Goal: Information Seeking & Learning: Learn about a topic

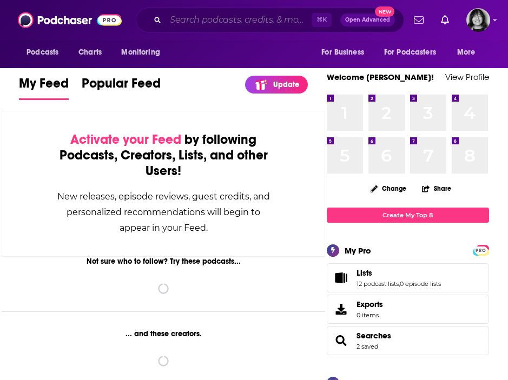
click at [279, 24] on input "Search podcasts, credits, & more..." at bounding box center [238, 19] width 146 height 17
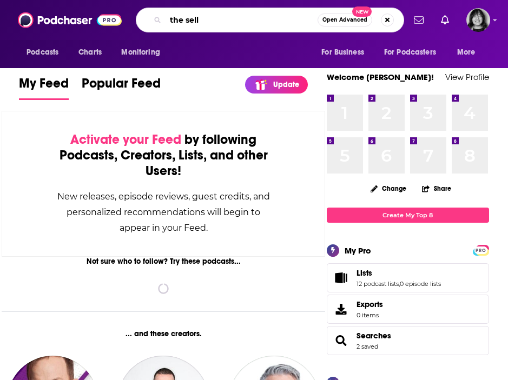
type input "the sell"
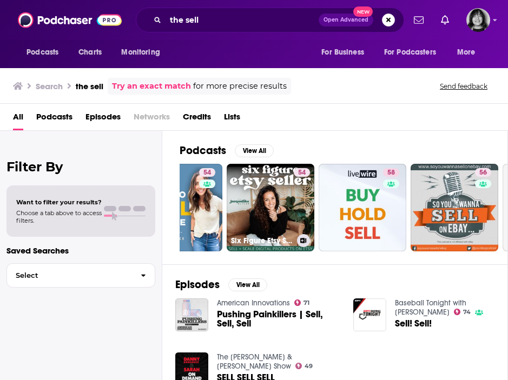
scroll to position [0, 327]
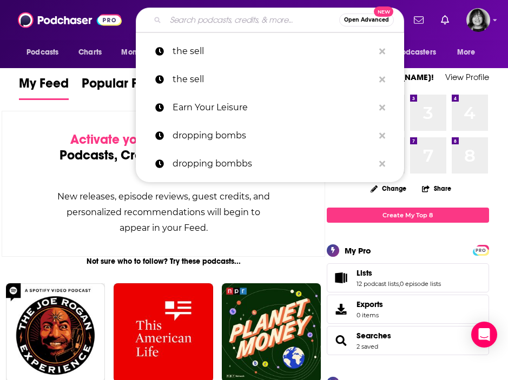
click at [208, 22] on input "Search podcasts, credits, & more..." at bounding box center [252, 19] width 174 height 17
paste input "Earn Your Leisure"
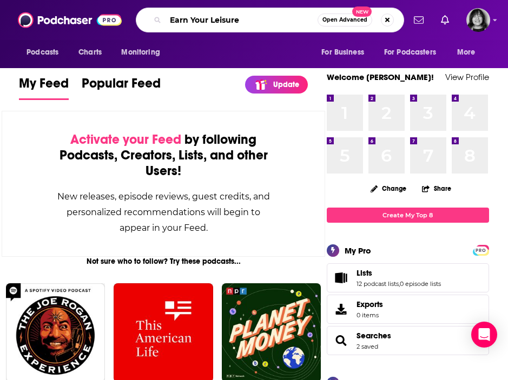
type input "Earn Your Leisure"
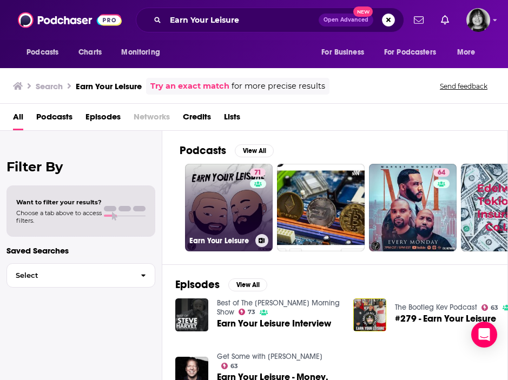
click at [208, 217] on link "71 Earn Your Leisure" at bounding box center [229, 208] width 88 height 88
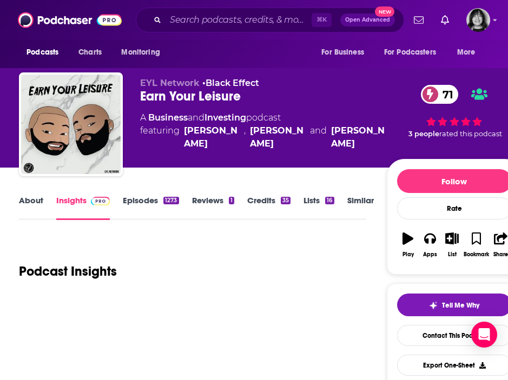
scroll to position [11, 0]
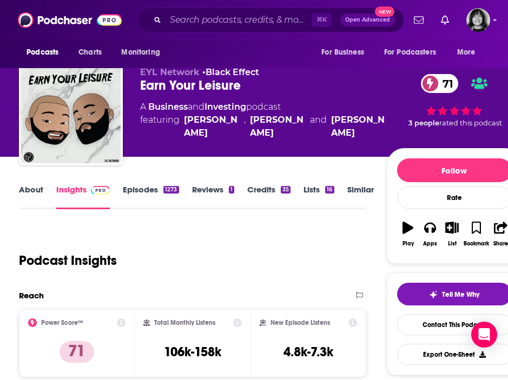
click at [34, 189] on link "About" at bounding box center [31, 196] width 24 height 25
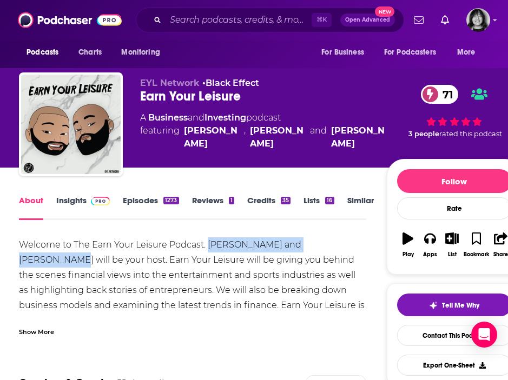
drag, startPoint x: 332, startPoint y: 248, endPoint x: 208, endPoint y: 250, distance: 124.4
click at [208, 250] on div "Welcome to The Earn Your Leisure Podcast. Rashad Bilal and Troy Millings will b…" at bounding box center [192, 297] width 347 height 121
copy div "Rashad Bilal and Troy Millings"
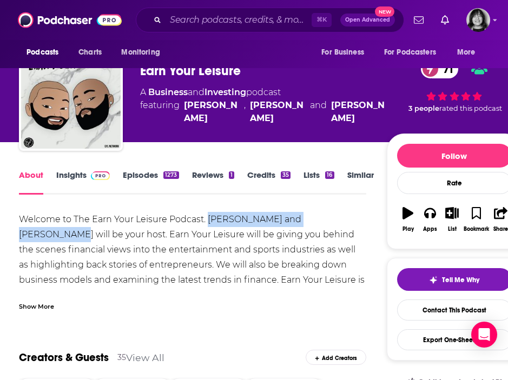
scroll to position [27, 0]
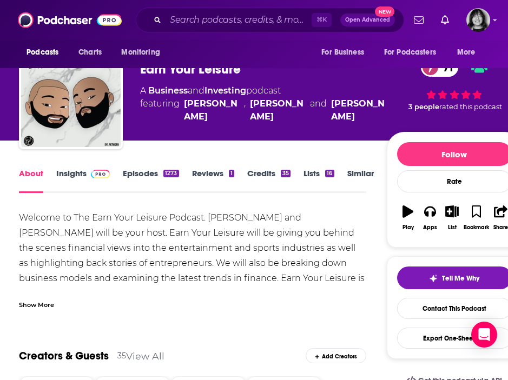
click at [45, 303] on div "Show More" at bounding box center [36, 304] width 35 height 10
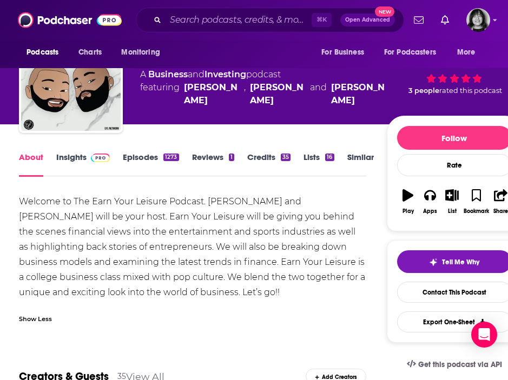
scroll to position [45, 0]
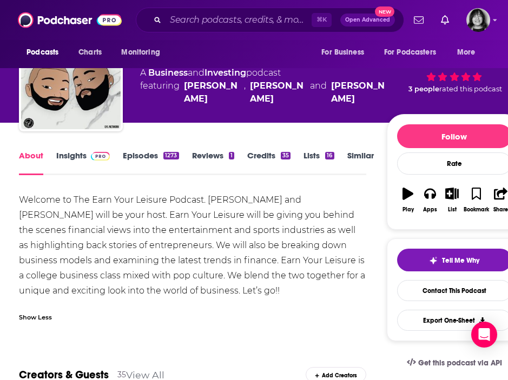
click at [78, 163] on link "Insights" at bounding box center [83, 162] width 54 height 25
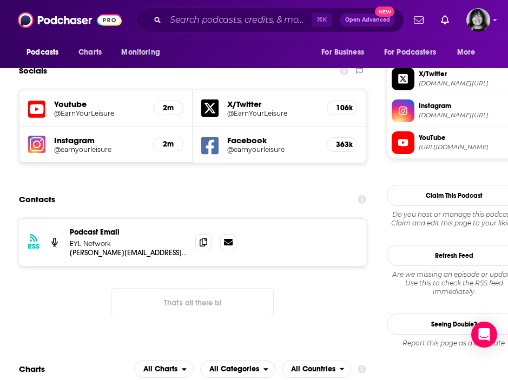
scroll to position [947, 0]
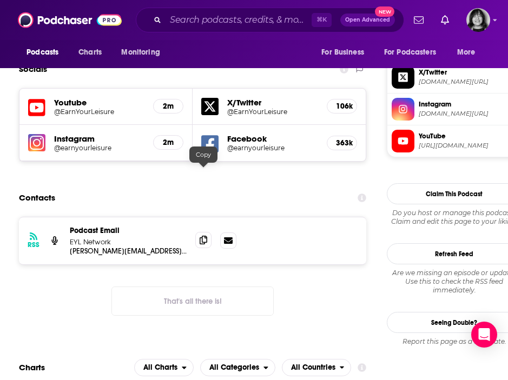
click at [202, 236] on icon at bounding box center [203, 240] width 8 height 9
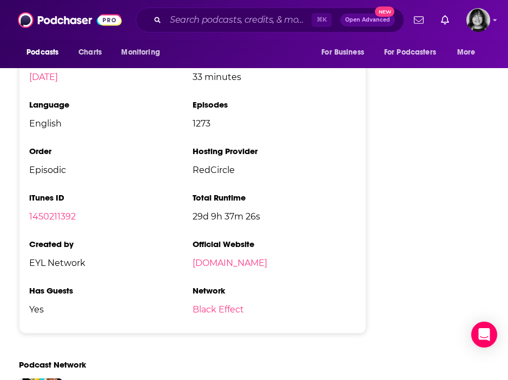
scroll to position [2029, 0]
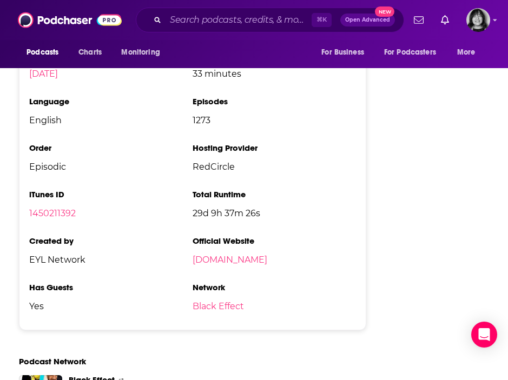
click at [283, 29] on div "⌘ K Open Advanced New" at bounding box center [270, 20] width 268 height 25
click at [282, 23] on input "Search podcasts, credits, & more..." at bounding box center [238, 19] width 146 height 17
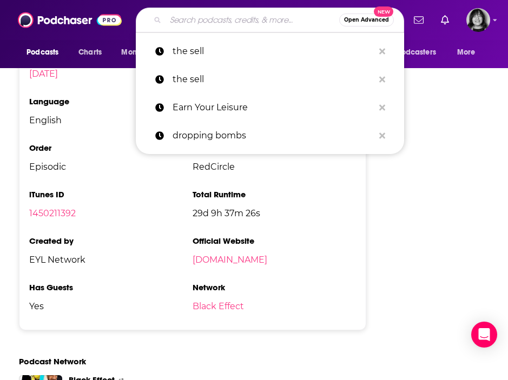
paste input "Easy Scaling"
type input "Easy Scaling"
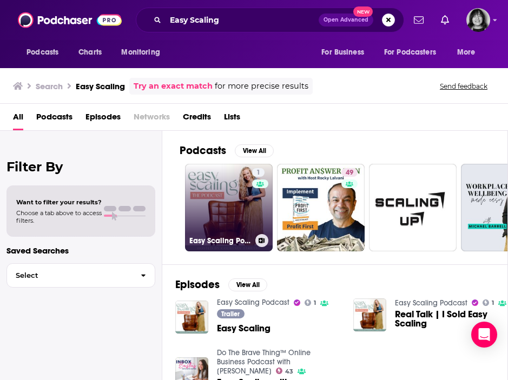
click at [212, 215] on link "1 Easy Scaling Podcast" at bounding box center [229, 208] width 88 height 88
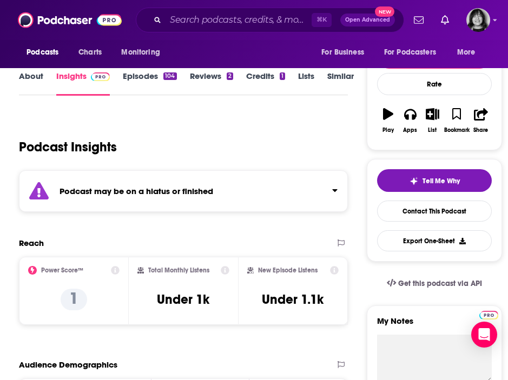
click at [212, 205] on div "Podcast may be on a hiatus or finished" at bounding box center [183, 191] width 328 height 42
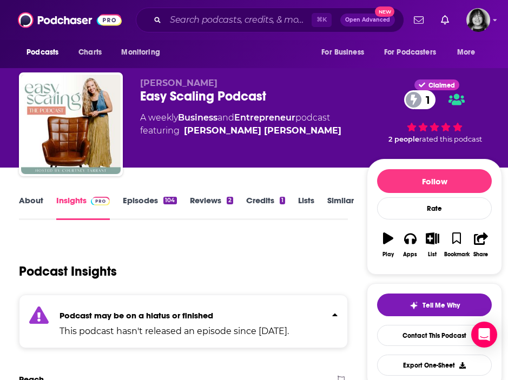
click at [32, 197] on link "About" at bounding box center [31, 207] width 24 height 25
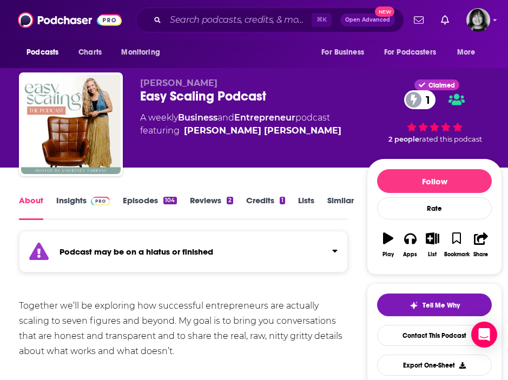
click at [81, 199] on link "Insights" at bounding box center [83, 207] width 54 height 25
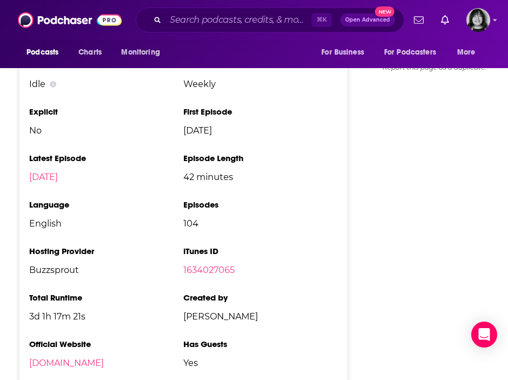
scroll to position [1318, 0]
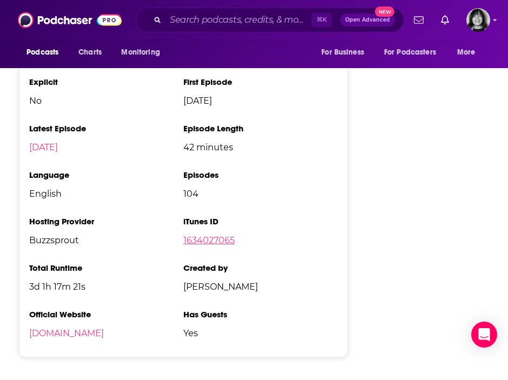
click at [203, 243] on link "1634027065" at bounding box center [208, 240] width 51 height 10
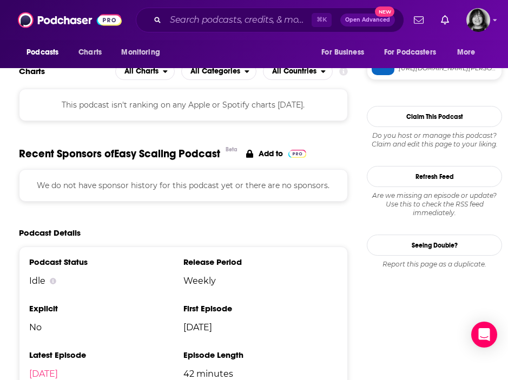
scroll to position [881, 0]
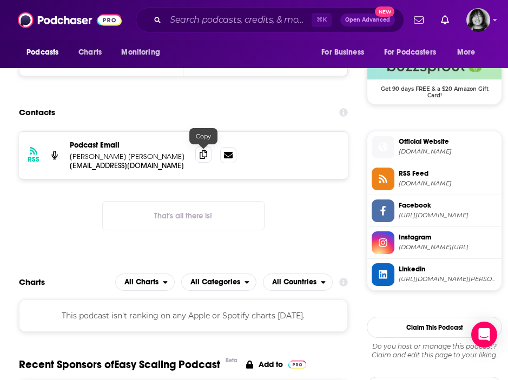
click at [202, 154] on icon at bounding box center [203, 154] width 8 height 9
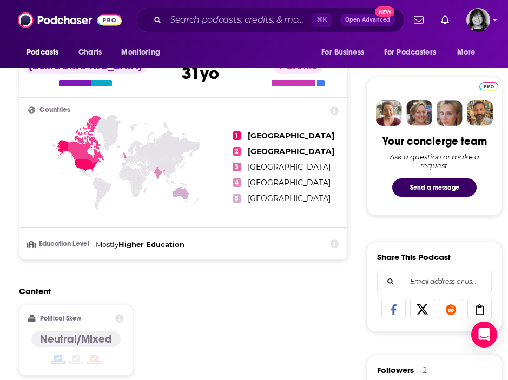
scroll to position [6, 0]
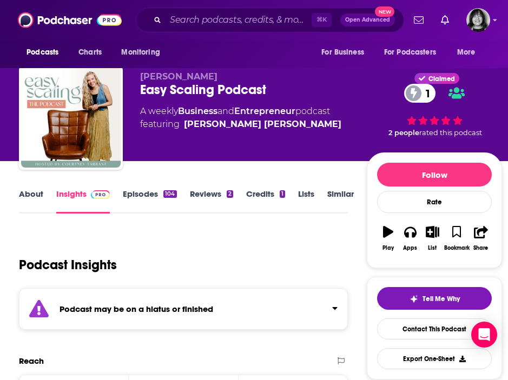
click at [42, 196] on link "About" at bounding box center [31, 201] width 24 height 25
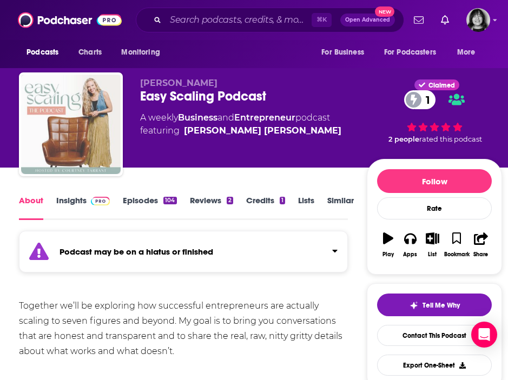
click at [91, 145] on img "Easy Scaling Podcast" at bounding box center [70, 124] width 99 height 99
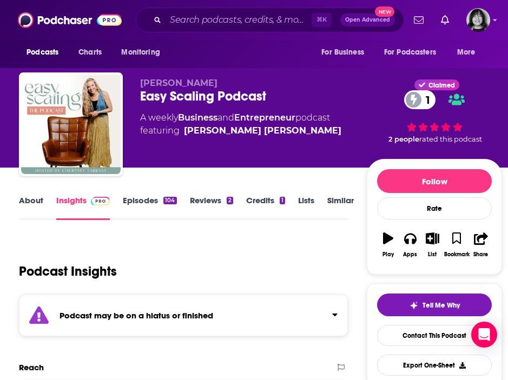
click at [91, 145] on img "Easy Scaling Podcast" at bounding box center [70, 124] width 99 height 99
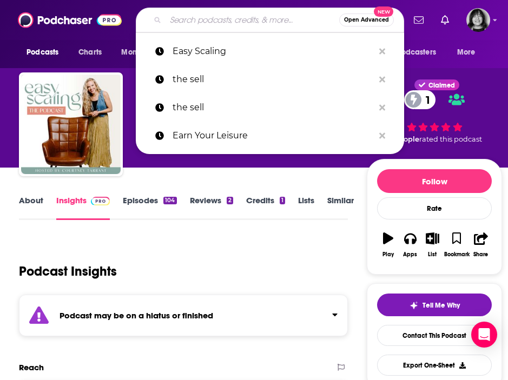
click at [229, 14] on input "Search podcasts, credits, & more..." at bounding box center [252, 19] width 174 height 17
paste input "Elevate Your Leadership"
type input "Elevate Your Leadership"
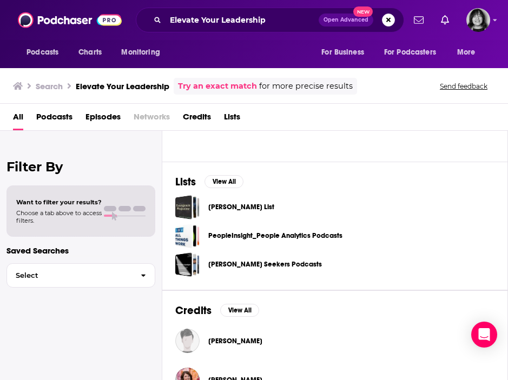
scroll to position [13, 0]
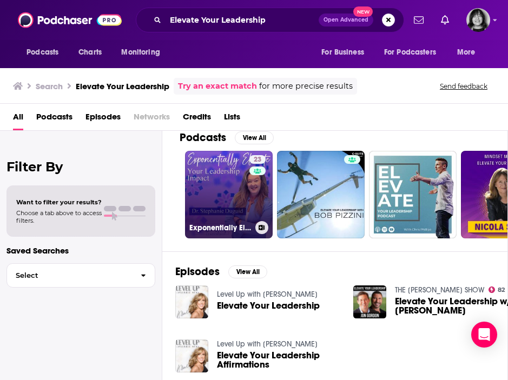
click at [235, 215] on link "23 Exponentially Elevate Your Leadership Impact" at bounding box center [229, 195] width 88 height 88
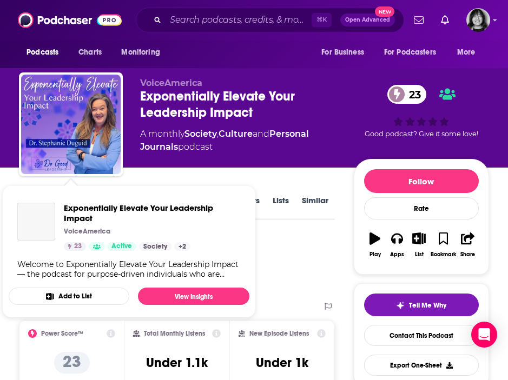
click at [30, 205] on img "Exponentially Elevate Your Leadership Impact" at bounding box center [36, 222] width 38 height 38
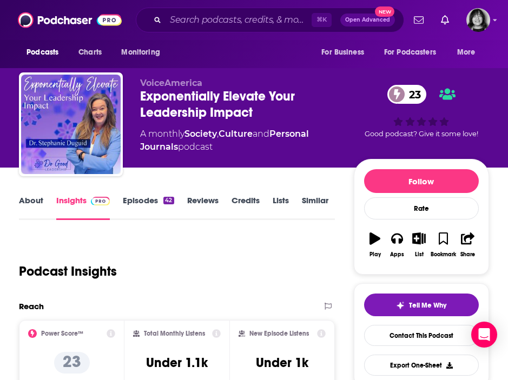
click at [25, 200] on link "About" at bounding box center [31, 207] width 24 height 25
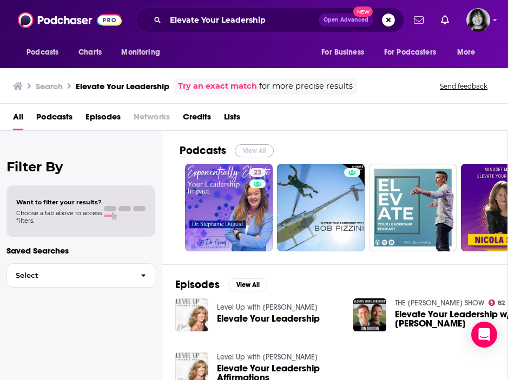
click at [249, 151] on button "View All" at bounding box center [254, 150] width 39 height 13
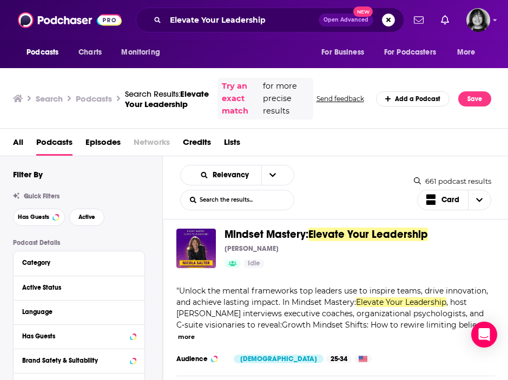
scroll to position [647, 0]
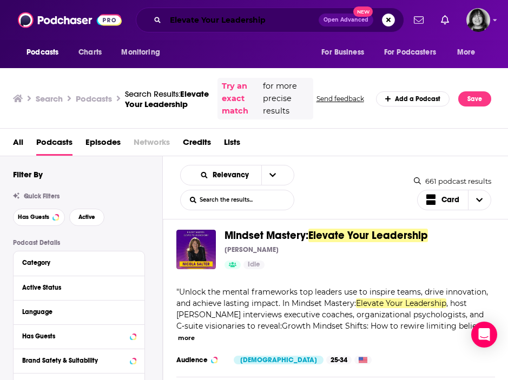
click at [209, 18] on input "Elevate Your Leadership" at bounding box center [241, 19] width 153 height 17
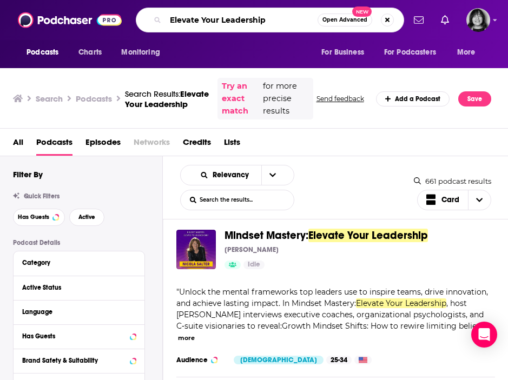
click at [209, 18] on input "Elevate Your Leadership" at bounding box center [241, 19] width 152 height 17
paste input "ing Brick and Mortar"
type input "Elevating Brick and Mortar"
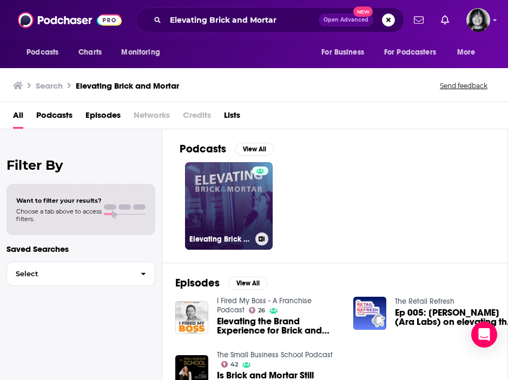
click at [229, 206] on link "Elevating Brick & Mortar" at bounding box center [229, 206] width 88 height 88
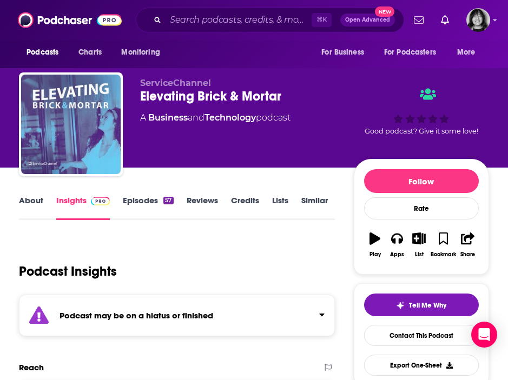
scroll to position [23, 0]
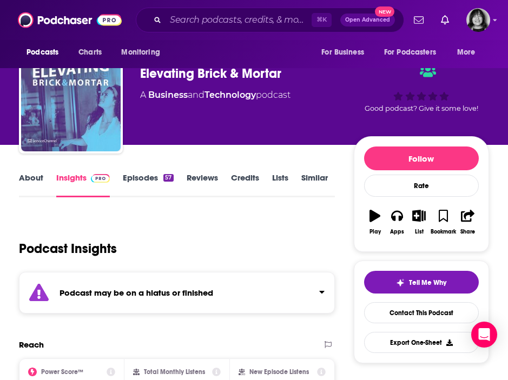
click at [195, 291] on strong "Podcast may be on a hiatus or finished" at bounding box center [136, 293] width 154 height 10
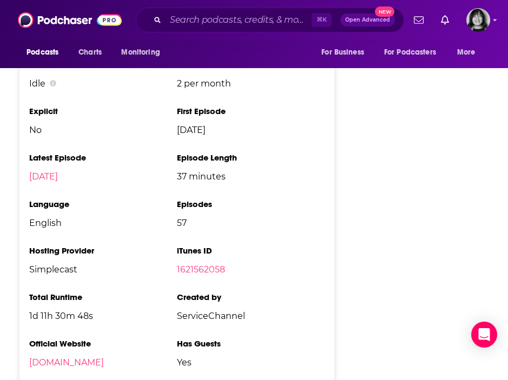
scroll to position [1317, 0]
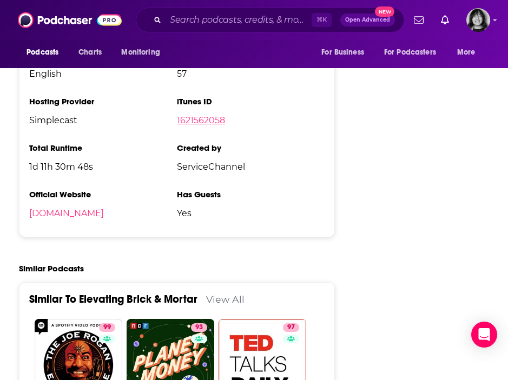
click at [215, 125] on link "1621562058" at bounding box center [201, 120] width 48 height 10
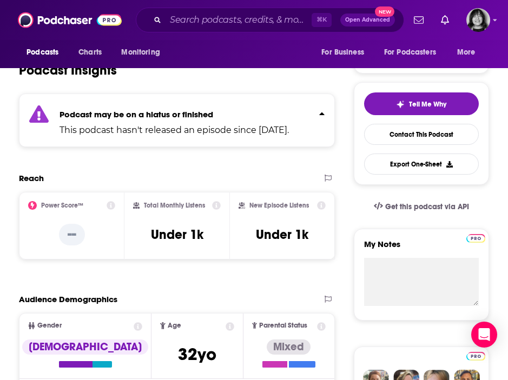
scroll to position [0, 0]
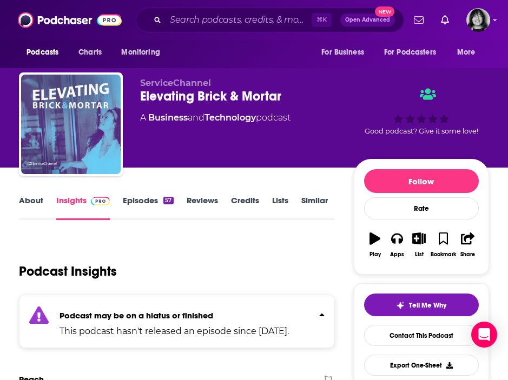
click at [29, 203] on link "About" at bounding box center [31, 207] width 24 height 25
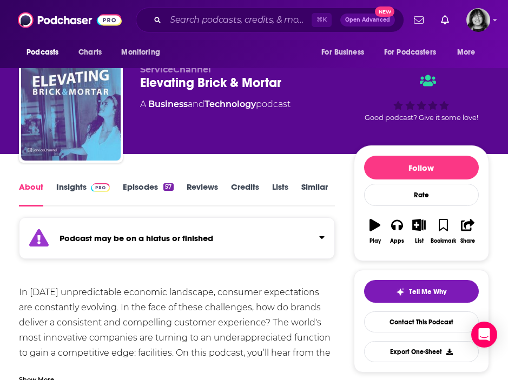
scroll to position [77, 0]
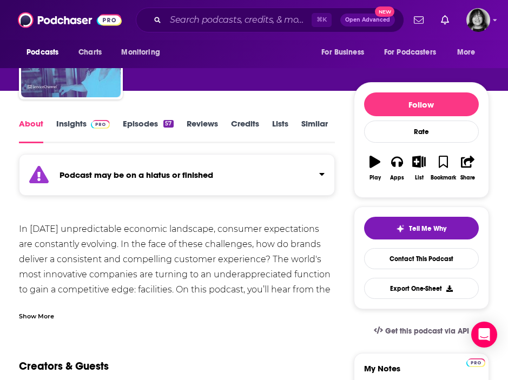
click at [28, 318] on div "Show More" at bounding box center [36, 315] width 35 height 10
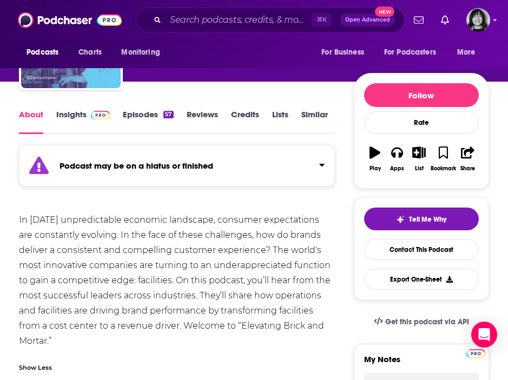
scroll to position [89, 0]
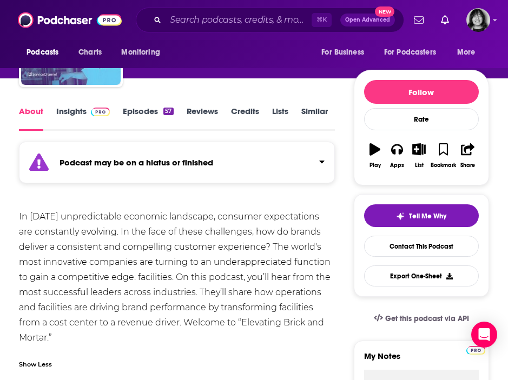
click at [78, 110] on link "Insights" at bounding box center [83, 118] width 54 height 25
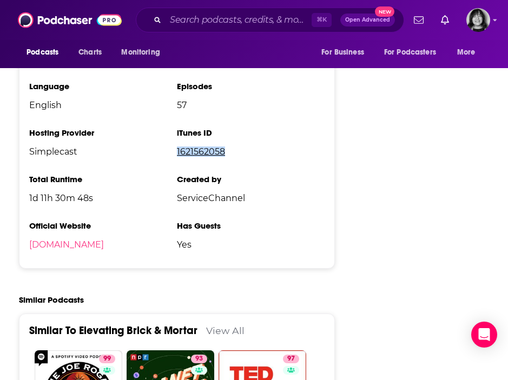
scroll to position [1282, 0]
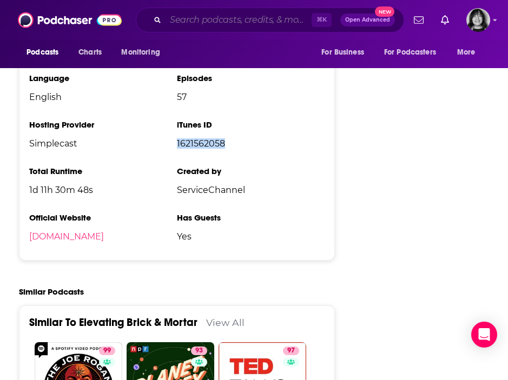
click at [225, 21] on input "Search podcasts, credits, & more..." at bounding box center [238, 19] width 146 height 17
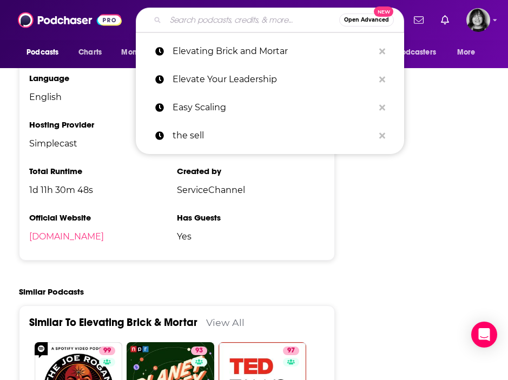
paste input "Empowered Relationship Podcast: Your Relationship Resource And Guide"
type input "Empowered Relationship Podcast: Your Relationship Resource And Guide"
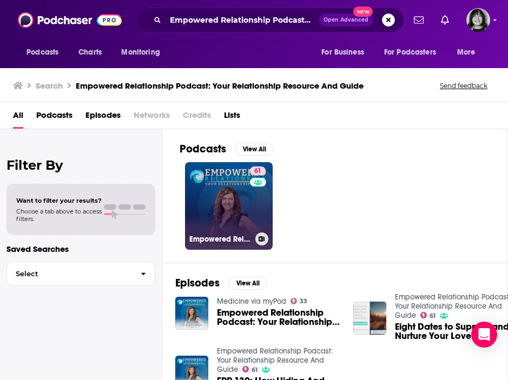
click at [248, 208] on link "61 Empowered Relationship Podcast: Your Relationship Resource And Guide" at bounding box center [229, 206] width 88 height 88
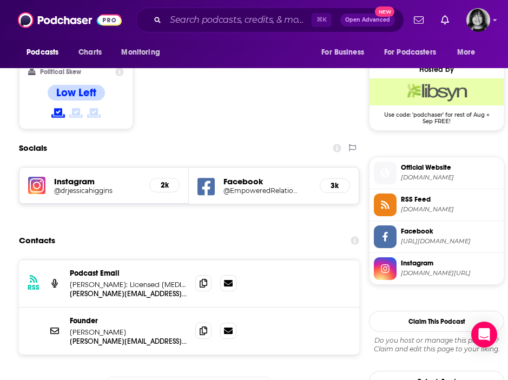
scroll to position [856, 0]
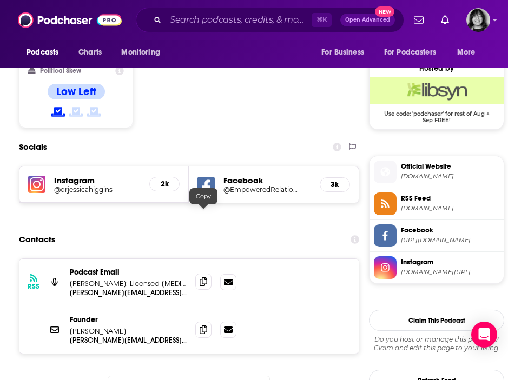
click at [205, 277] on icon at bounding box center [203, 281] width 8 height 9
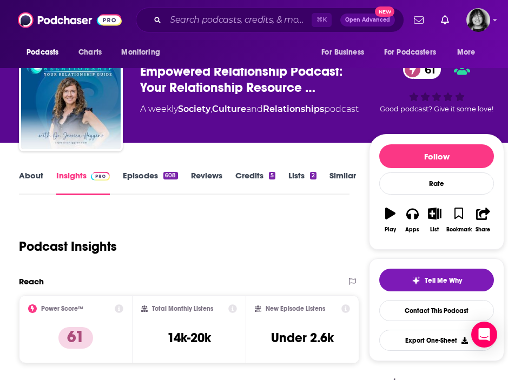
scroll to position [0, 0]
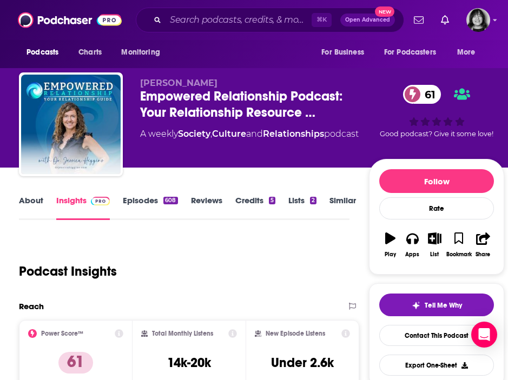
click at [29, 200] on link "About" at bounding box center [31, 207] width 24 height 25
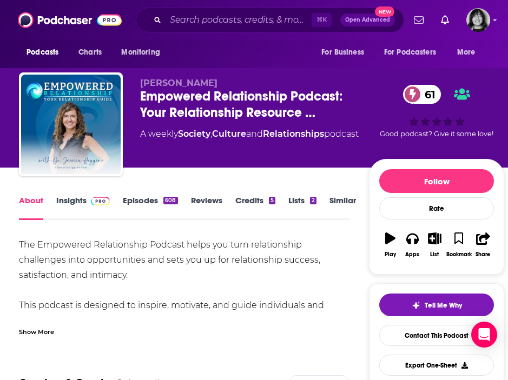
click at [31, 332] on div "Show More" at bounding box center [36, 331] width 35 height 10
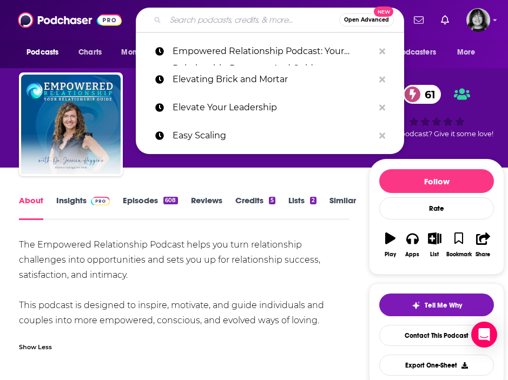
click at [211, 18] on input "Search podcasts, credits, & more..." at bounding box center [252, 19] width 174 height 17
paste input "Engineering Culture Podcast by InfoQ"
type input "Engineering Culture Podcast by InfoQ"
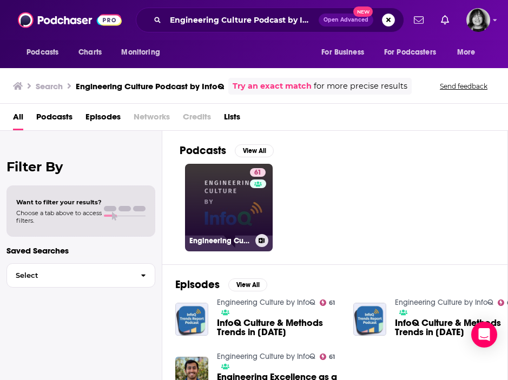
click at [235, 205] on link "61 Engineering Culture by InfoQ" at bounding box center [229, 208] width 88 height 88
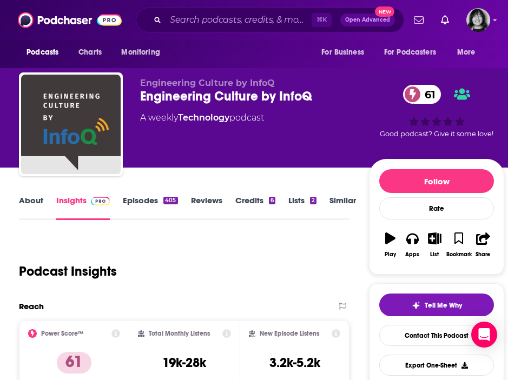
scroll to position [56, 0]
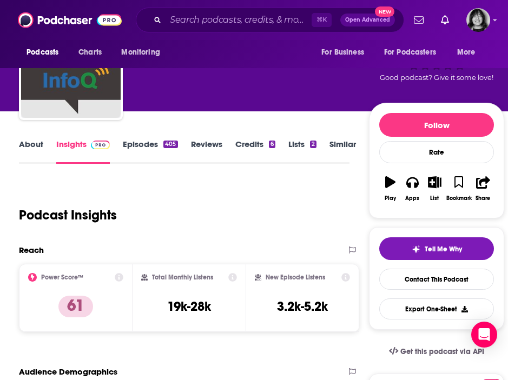
click at [32, 142] on link "About" at bounding box center [31, 151] width 24 height 25
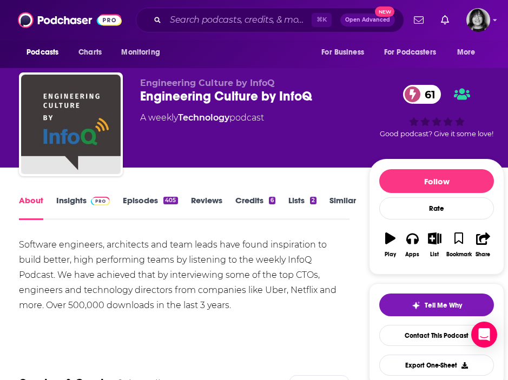
click at [68, 199] on link "Insights" at bounding box center [83, 207] width 54 height 25
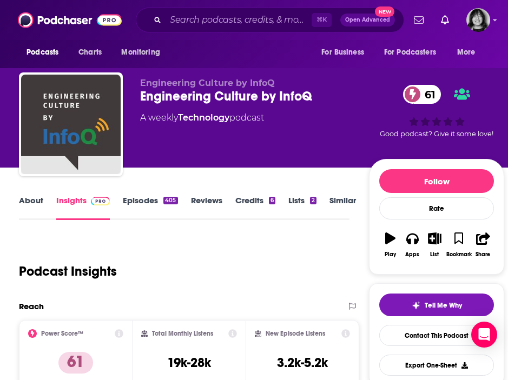
click at [34, 208] on link "About" at bounding box center [31, 207] width 24 height 25
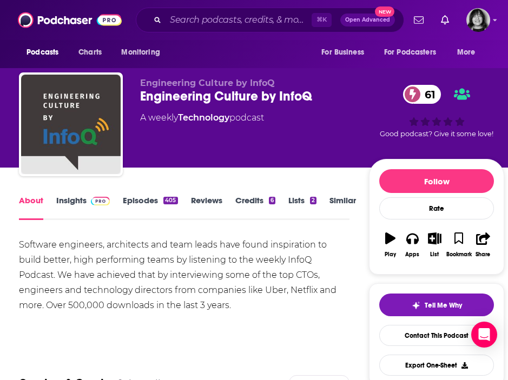
click at [68, 196] on link "Insights" at bounding box center [83, 207] width 54 height 25
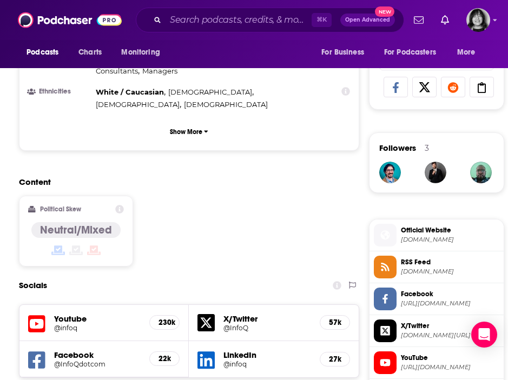
scroll to position [760, 0]
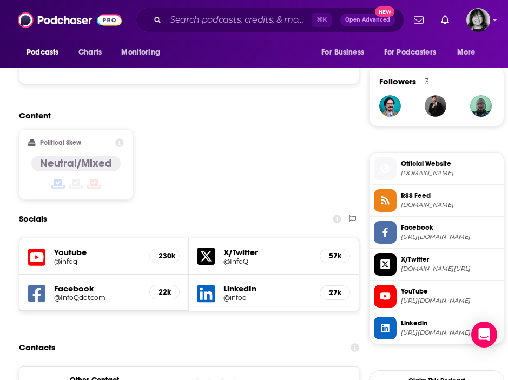
click at [41, 248] on icon at bounding box center [36, 258] width 17 height 20
click at [217, 22] on input "Search podcasts, credits, & more..." at bounding box center [238, 19] width 146 height 17
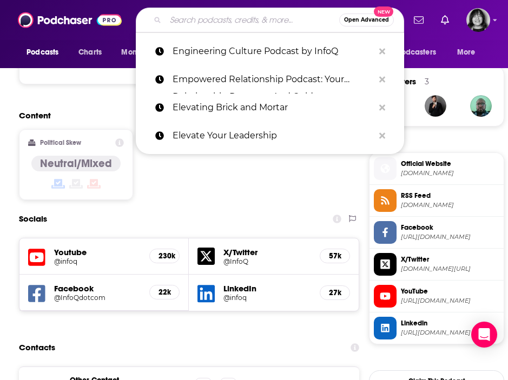
paste input "Enterprise Sales & Marketing Leadership"
type input "Enterprise Sales & Marketing Leadership"
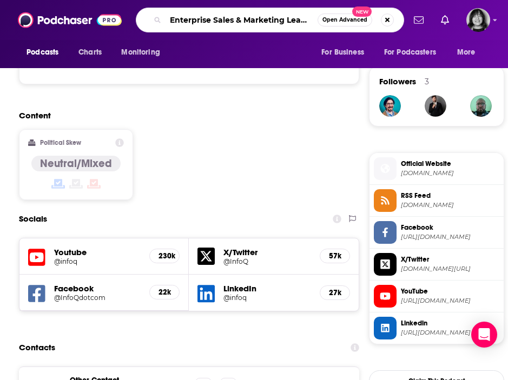
scroll to position [0, 17]
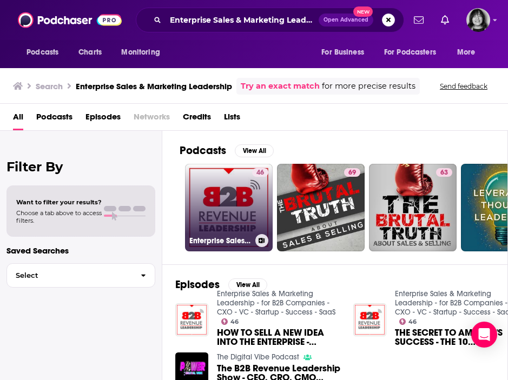
click at [207, 194] on link "46 Enterprise Sales & Marketing Leadership - for B2B Companies - CXO - VC - Sta…" at bounding box center [229, 208] width 88 height 88
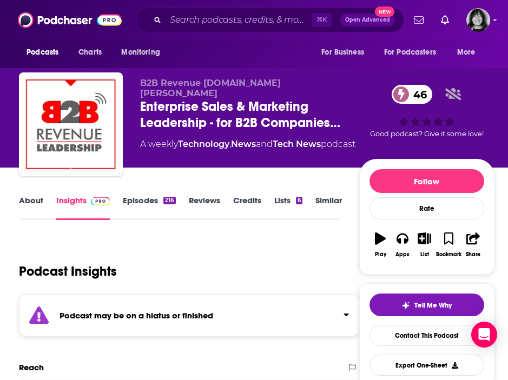
click at [135, 321] on div "Podcast may be on a hiatus or finished" at bounding box center [189, 316] width 340 height 42
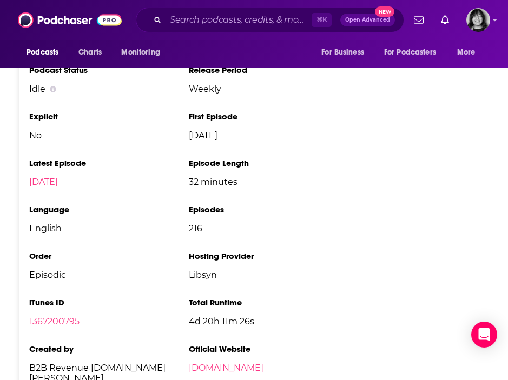
scroll to position [1623, 0]
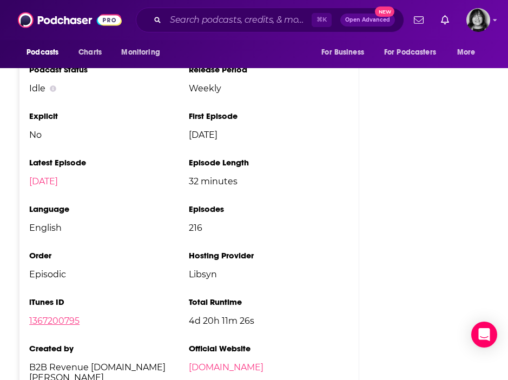
click at [63, 316] on link "1367200795" at bounding box center [54, 321] width 50 height 10
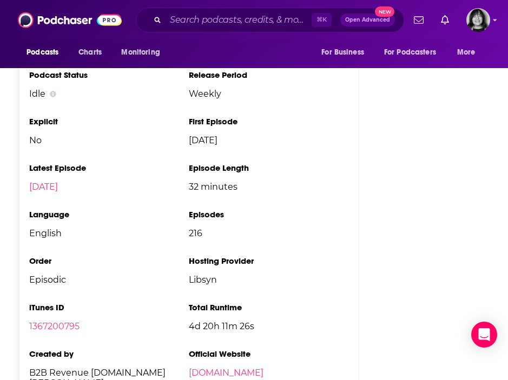
scroll to position [1618, 0]
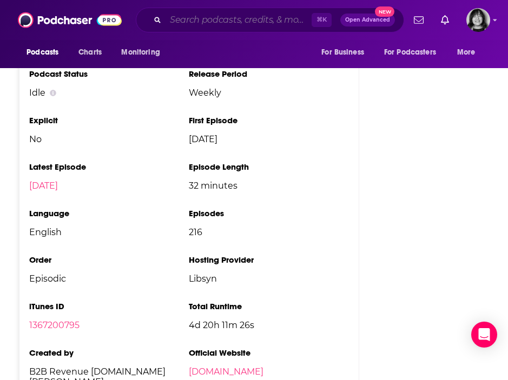
click at [208, 16] on input "Search podcasts, credits, & more..." at bounding box center [238, 19] width 146 height 17
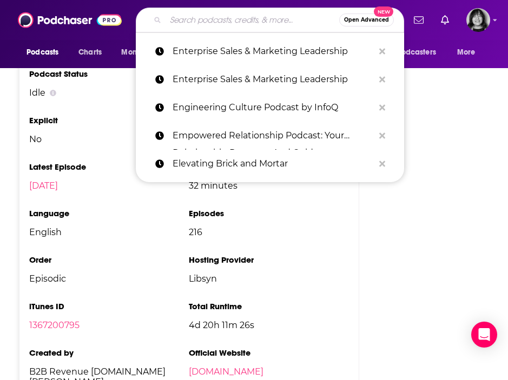
paste input "Equity"
type input "Equity"
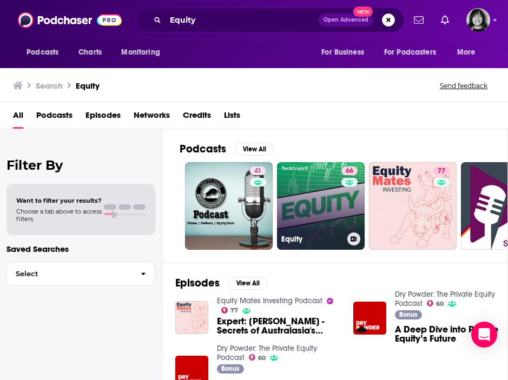
click at [319, 233] on div "Equity" at bounding box center [320, 238] width 79 height 13
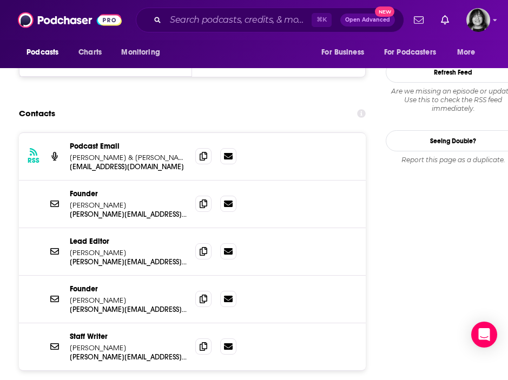
scroll to position [1129, 0]
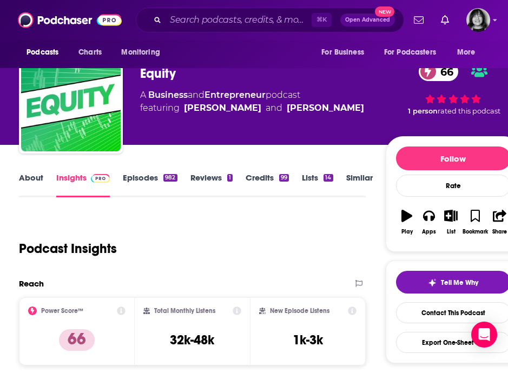
scroll to position [0, 0]
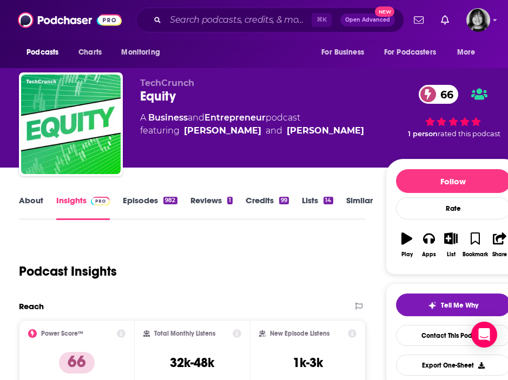
click at [21, 201] on link "About" at bounding box center [31, 207] width 24 height 25
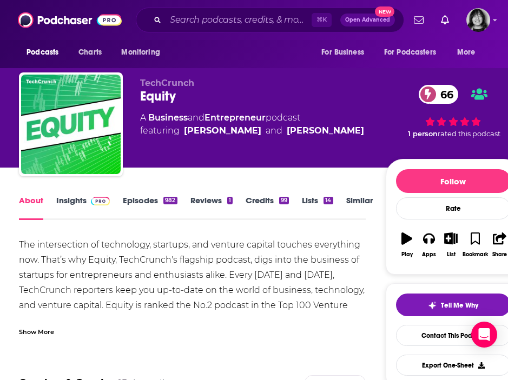
click at [36, 334] on div "Show More" at bounding box center [36, 331] width 35 height 10
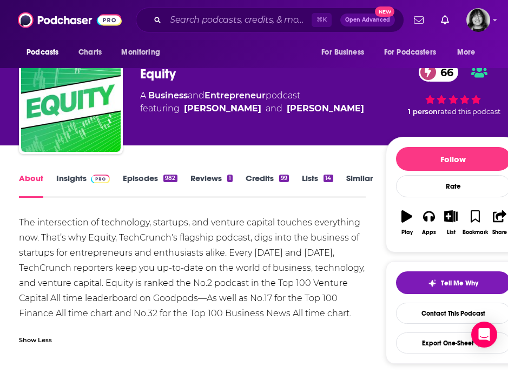
scroll to position [23, 0]
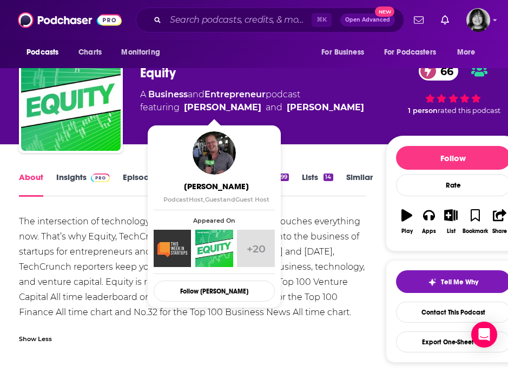
drag, startPoint x: 383, startPoint y: 112, endPoint x: 184, endPoint y: 114, distance: 198.9
click at [184, 114] on div "TechCrunch Equity 66 A Business and Entrepreneur podcast featuring Alex Wilhelm…" at bounding box center [262, 98] width 245 height 86
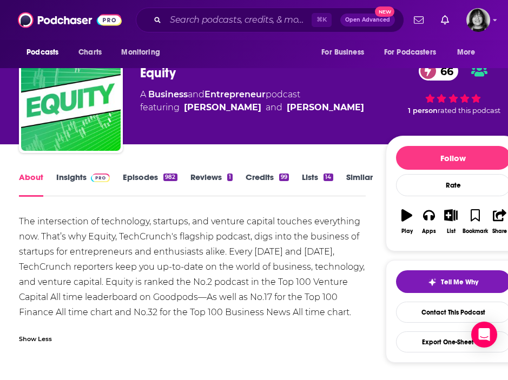
copy span "Alex Wilhelm and Natasha Mascarenhas"
click at [63, 178] on link "Insights" at bounding box center [83, 184] width 54 height 25
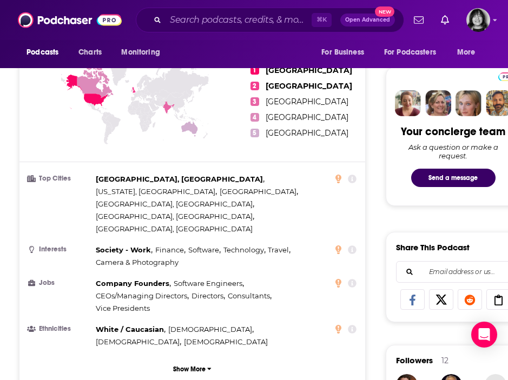
scroll to position [719, 0]
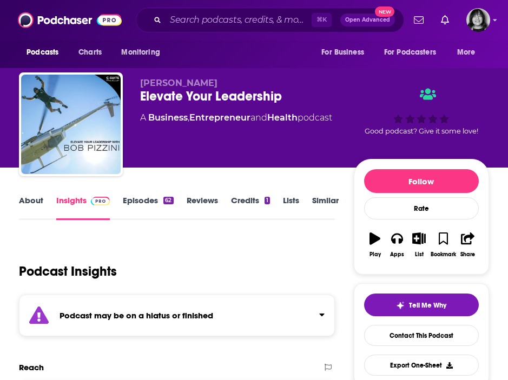
click at [138, 331] on div "Podcast may be on a hiatus or finished" at bounding box center [177, 316] width 316 height 42
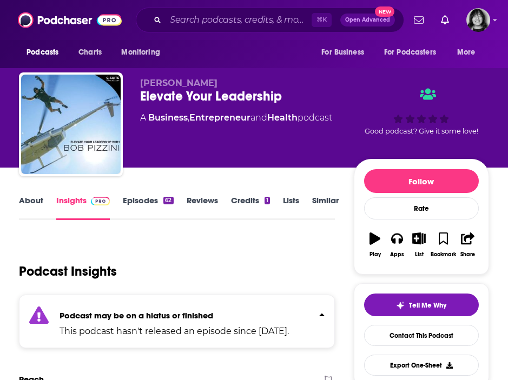
click at [32, 197] on link "About" at bounding box center [31, 207] width 24 height 25
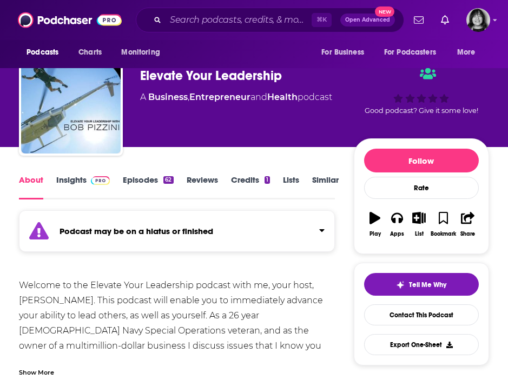
scroll to position [24, 0]
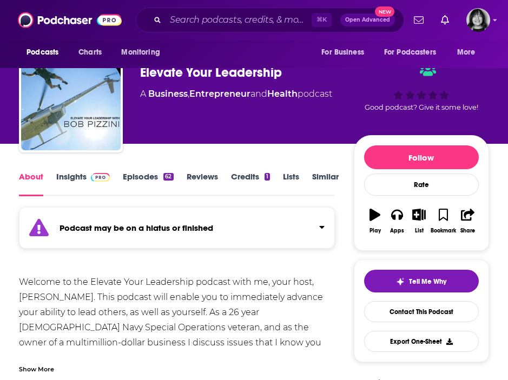
click at [71, 176] on link "Insights" at bounding box center [83, 183] width 54 height 25
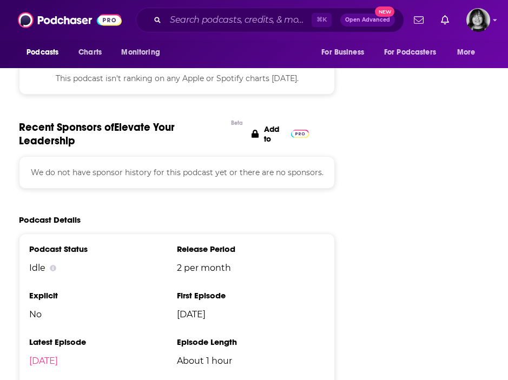
scroll to position [1471, 0]
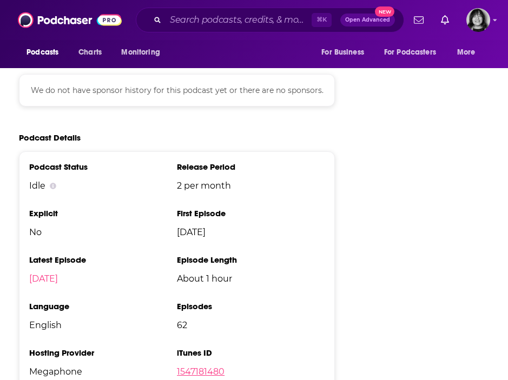
click at [196, 367] on link "1547181480" at bounding box center [201, 372] width 48 height 10
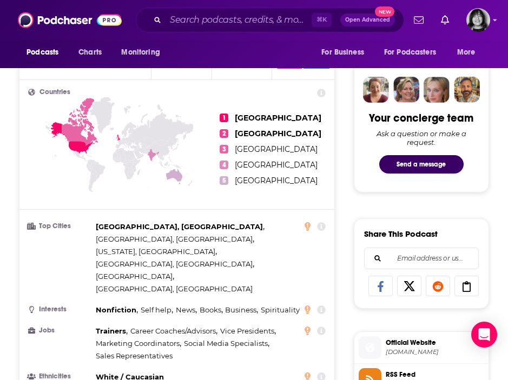
scroll to position [0, 0]
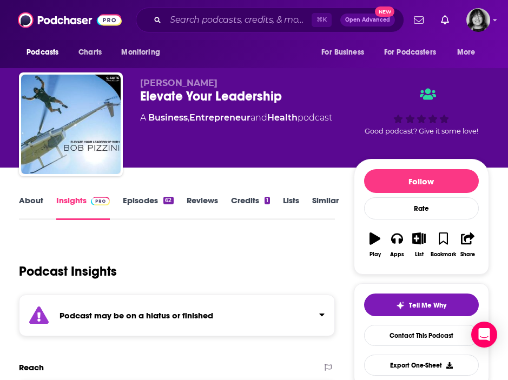
click at [183, 78] on span "Robert Pizzini" at bounding box center [178, 83] width 77 height 10
copy p "Robert Pizzini"
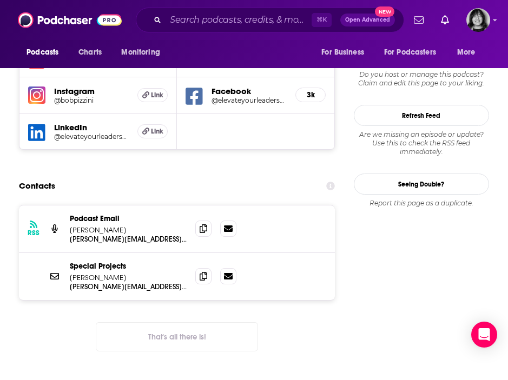
scroll to position [1027, 0]
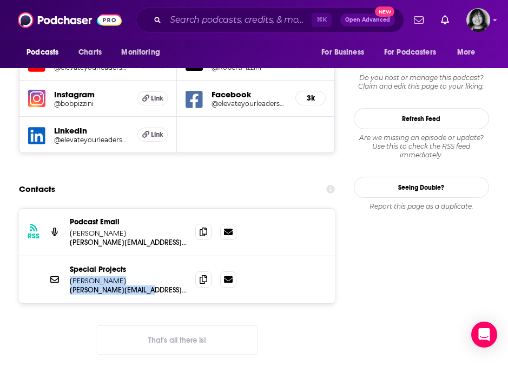
drag, startPoint x: 152, startPoint y: 240, endPoint x: 68, endPoint y: 232, distance: 85.3
click at [68, 256] on div "Special Projects Bob Pizzini bob@robertpizzini.com bob@robertpizzini.com" at bounding box center [177, 279] width 316 height 47
copy div "Bob Pizzini bob@robertpizzini.com bob@robertpizzini.com"
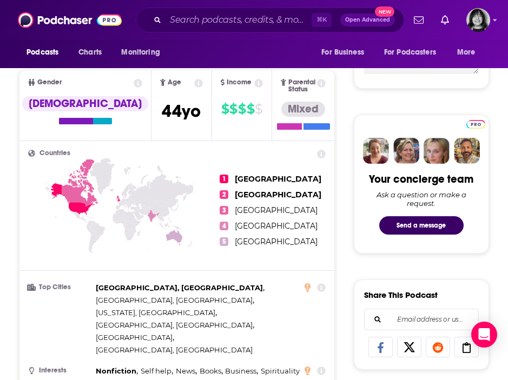
scroll to position [0, 0]
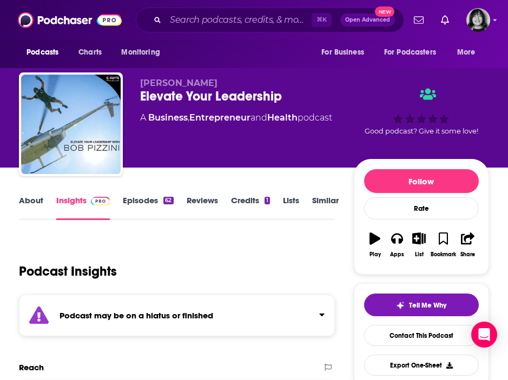
click at [27, 204] on link "About" at bounding box center [31, 207] width 24 height 25
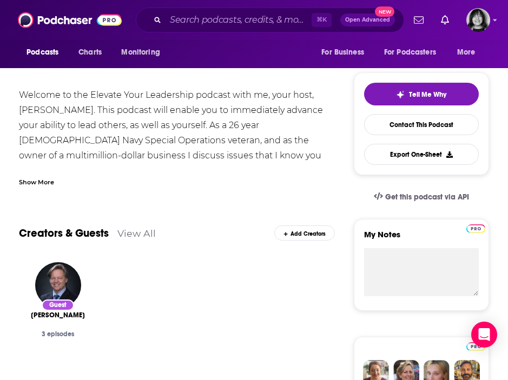
scroll to position [211, 0]
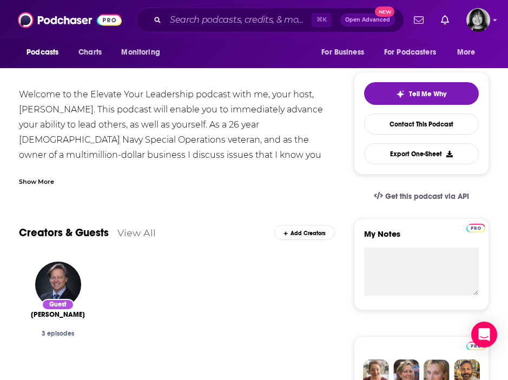
click at [43, 185] on div "Show More" at bounding box center [36, 181] width 35 height 10
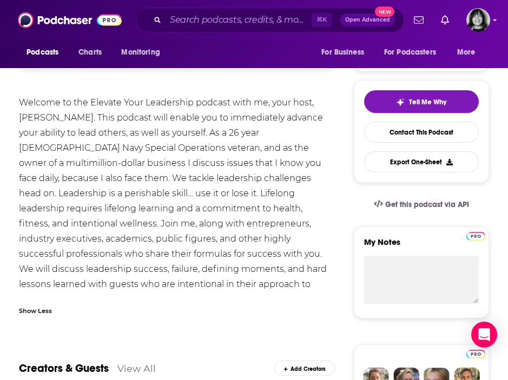
scroll to position [0, 0]
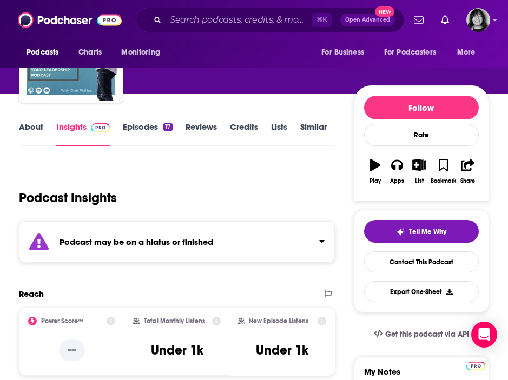
scroll to position [74, 0]
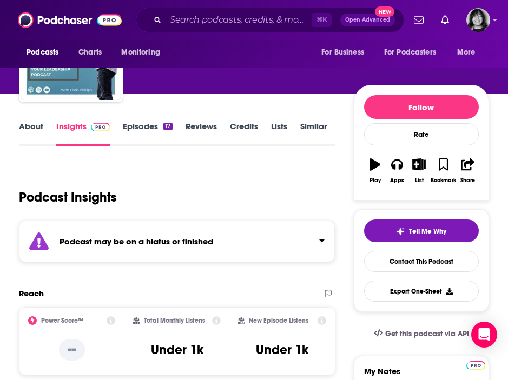
click at [190, 251] on div "Podcast may be on a hiatus or finished" at bounding box center [177, 242] width 316 height 42
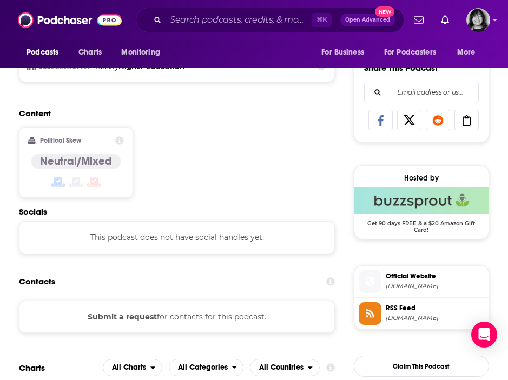
scroll to position [605, 0]
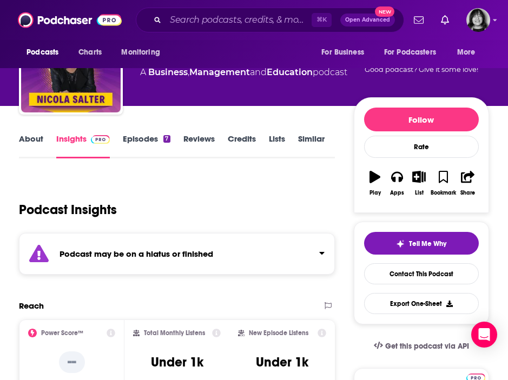
scroll to position [65, 0]
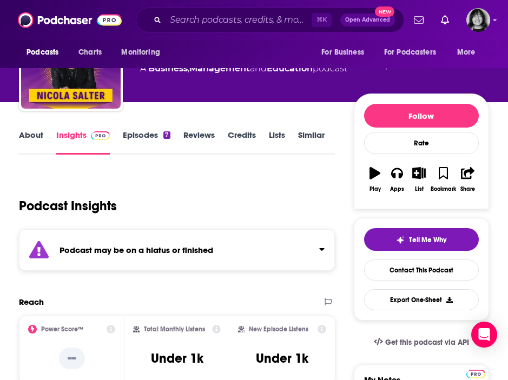
click at [192, 256] on div "Podcast may be on a hiatus or finished" at bounding box center [177, 250] width 316 height 42
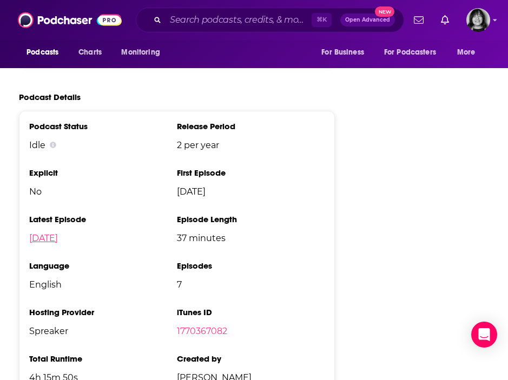
scroll to position [1200, 0]
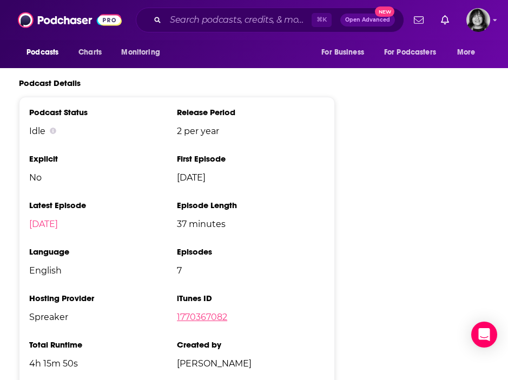
click at [201, 322] on link "1770367082" at bounding box center [202, 317] width 50 height 10
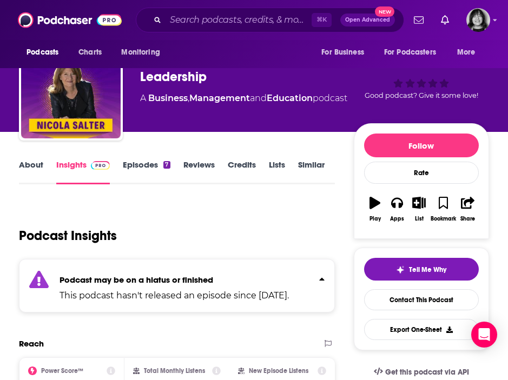
scroll to position [0, 0]
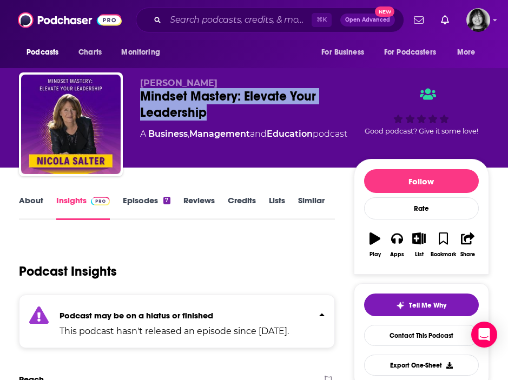
drag, startPoint x: 211, startPoint y: 111, endPoint x: 136, endPoint y: 101, distance: 75.8
click at [136, 101] on div "Nicola Salter Mindset Mastery: Elevate Your Leadership A Business , Management …" at bounding box center [254, 126] width 470 height 108
copy h2 "Mindset Mastery: Elevate Your Leadership"
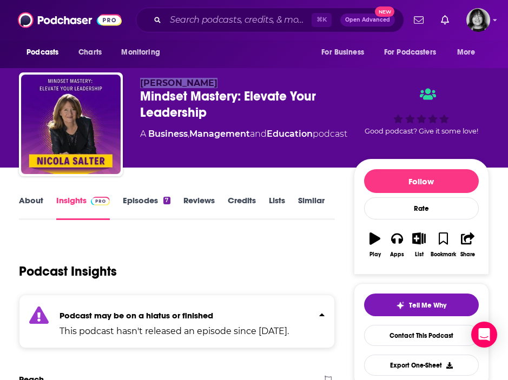
drag, startPoint x: 184, startPoint y: 82, endPoint x: 140, endPoint y: 82, distance: 43.8
click at [140, 82] on p "Nicola Salter" at bounding box center [247, 83] width 214 height 10
copy span "Nicola Salter"
click at [28, 201] on link "About" at bounding box center [31, 207] width 24 height 25
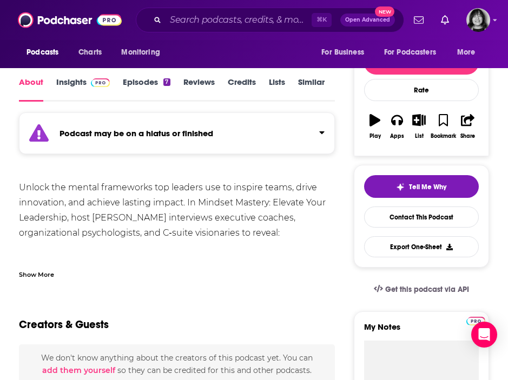
scroll to position [119, 0]
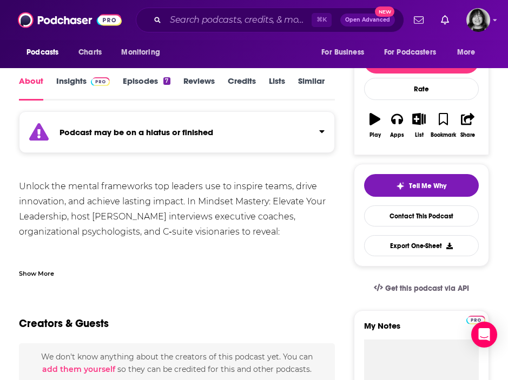
click at [45, 276] on div "Show More" at bounding box center [36, 273] width 35 height 10
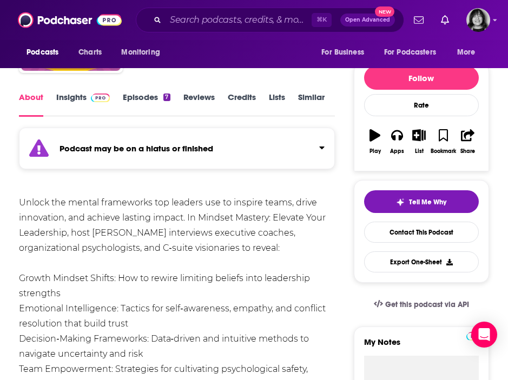
scroll to position [68, 0]
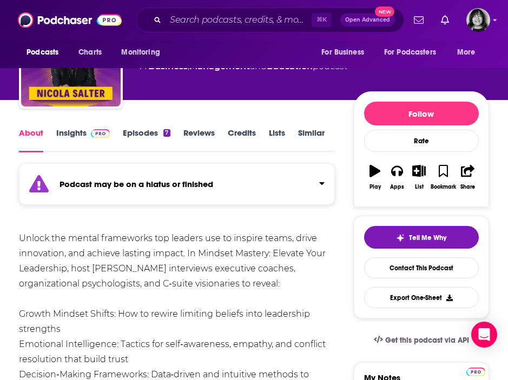
click at [78, 137] on link "Insights" at bounding box center [83, 140] width 54 height 25
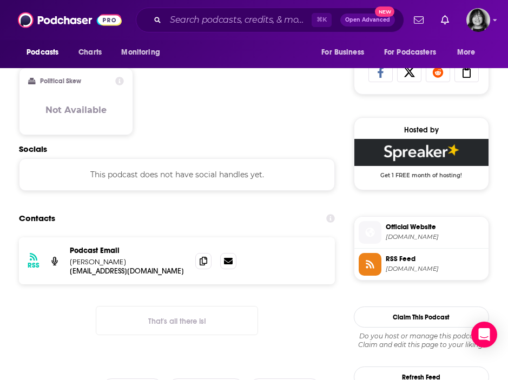
scroll to position [708, 0]
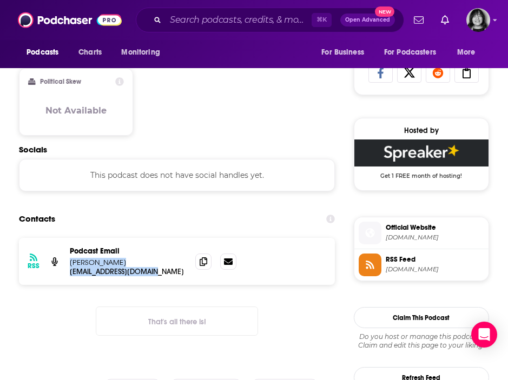
drag, startPoint x: 161, startPoint y: 274, endPoint x: 71, endPoint y: 267, distance: 89.5
click at [71, 267] on div "Podcast Email Nicola Salter salternicola@gmail.com salternicola@gmail.com" at bounding box center [128, 262] width 117 height 30
copy div "Nicola Salter salternicola@gmail.com salternicola@gmail.com"
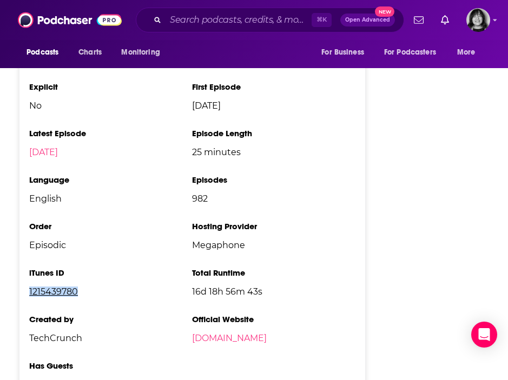
scroll to position [2487, 0]
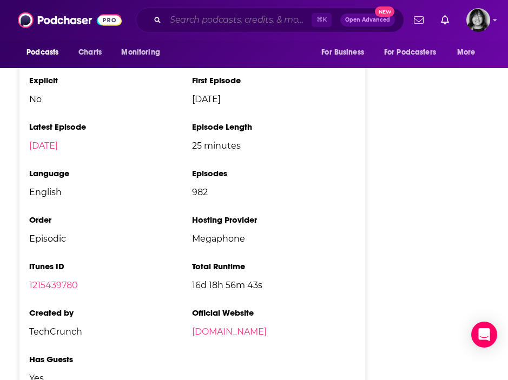
click at [191, 16] on input "Search podcasts, credits, & more..." at bounding box center [238, 19] width 146 height 17
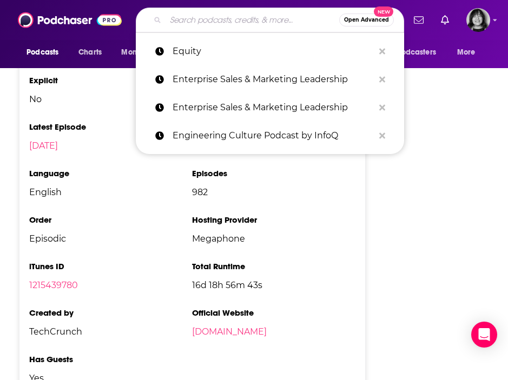
paste input "Escaping the Drift with [PERSON_NAME]"
type input "Escaping the Drift with [PERSON_NAME]"
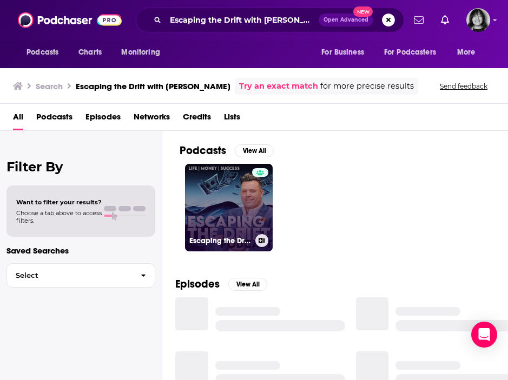
click at [229, 207] on link "Escaping the Drift with [PERSON_NAME]" at bounding box center [229, 208] width 88 height 88
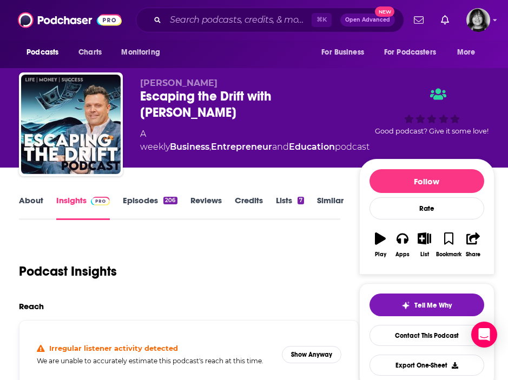
click at [23, 204] on link "About" at bounding box center [31, 207] width 24 height 25
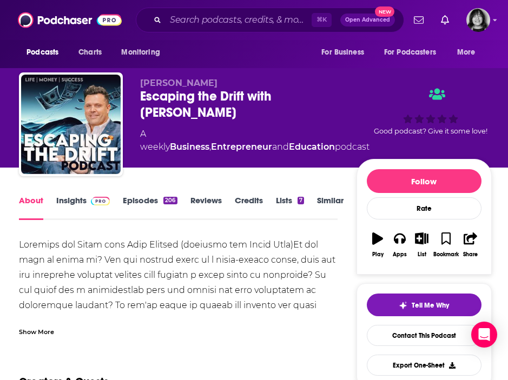
click at [42, 331] on div "Show More" at bounding box center [36, 331] width 35 height 10
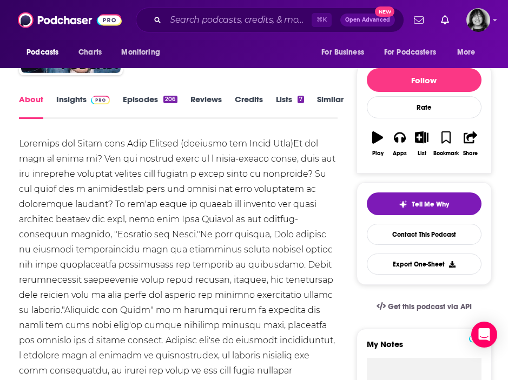
scroll to position [104, 0]
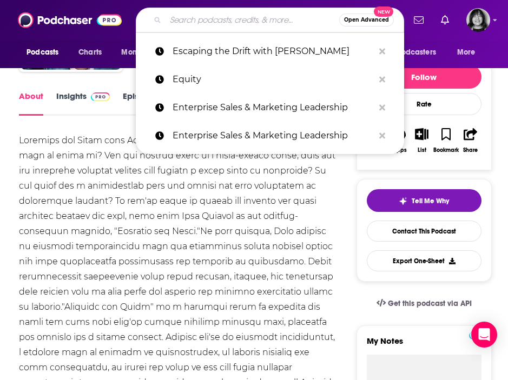
click at [197, 22] on input "Search podcasts, credits, & more..." at bounding box center [252, 19] width 174 height 17
paste input "Essential Ingredients Podcast"
type input "Essential Ingredients Podcast"
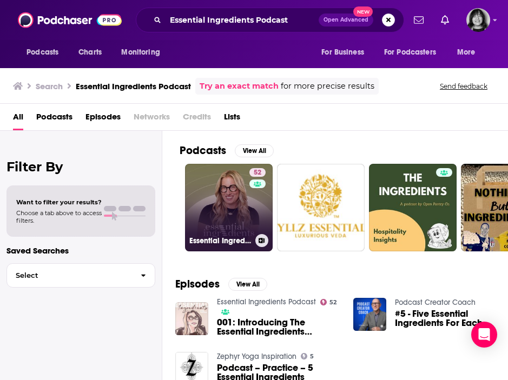
click at [238, 214] on link "52 Essential Ingredients Podcast" at bounding box center [229, 208] width 88 height 88
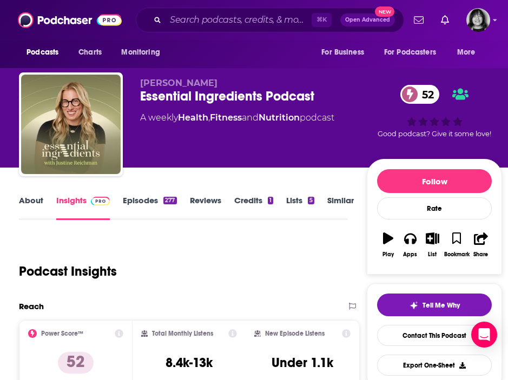
click at [198, 84] on span "[PERSON_NAME]" at bounding box center [178, 83] width 77 height 10
copy p "[PERSON_NAME]"
click at [35, 201] on link "About" at bounding box center [31, 207] width 24 height 25
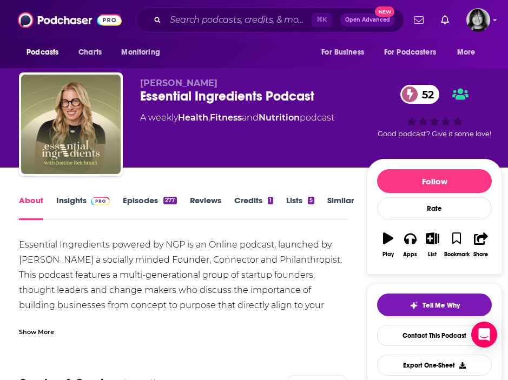
click at [86, 207] on link "Insights" at bounding box center [83, 207] width 54 height 25
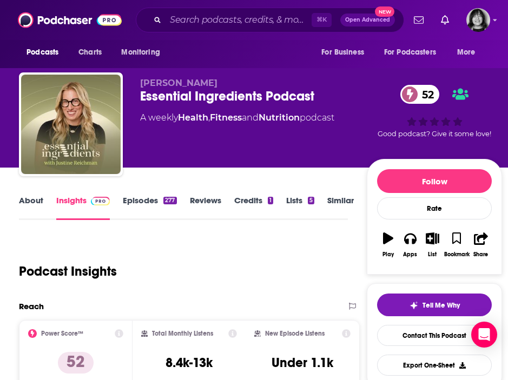
click at [29, 201] on link "About" at bounding box center [31, 207] width 24 height 25
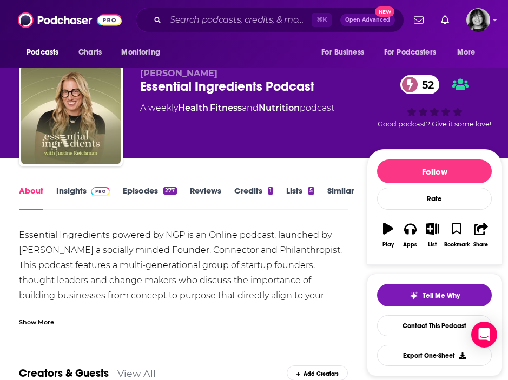
scroll to position [11, 0]
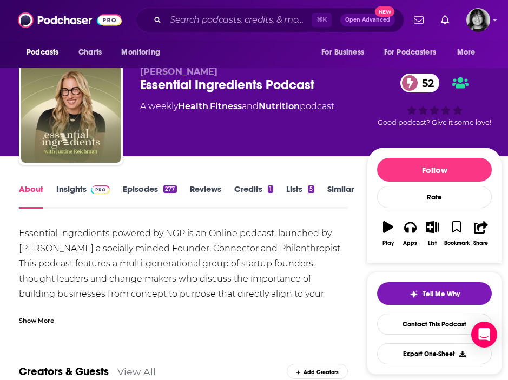
click at [43, 324] on div "Show More" at bounding box center [36, 320] width 35 height 10
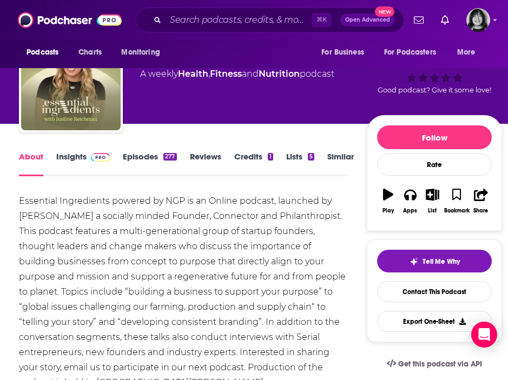
scroll to position [0, 0]
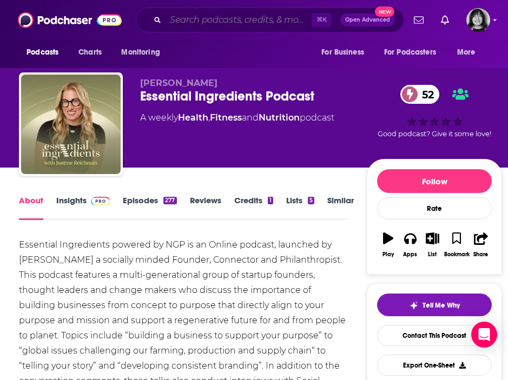
click at [191, 19] on input "Search podcasts, credits, & more..." at bounding box center [238, 19] width 146 height 17
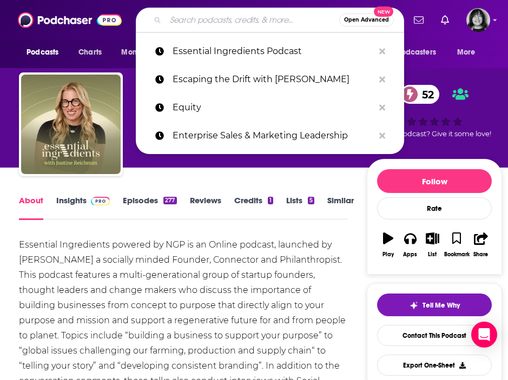
paste input "Essential Mental Healing"
type input "Essential Mental Healing"
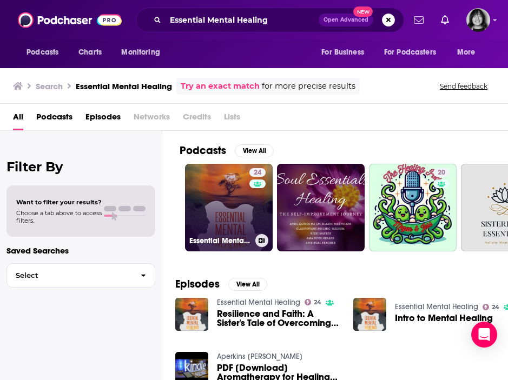
click at [219, 183] on link "24 Essential Mental Healing" at bounding box center [229, 208] width 88 height 88
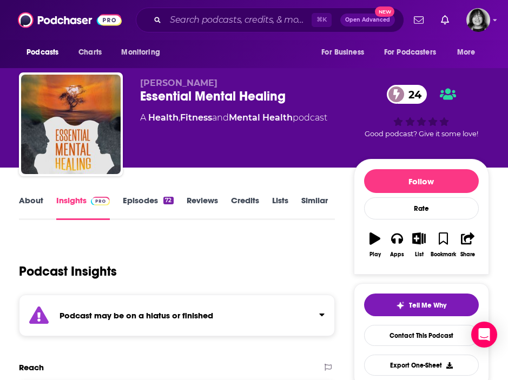
click at [199, 320] on strong "Podcast may be on a hiatus or finished" at bounding box center [136, 315] width 154 height 10
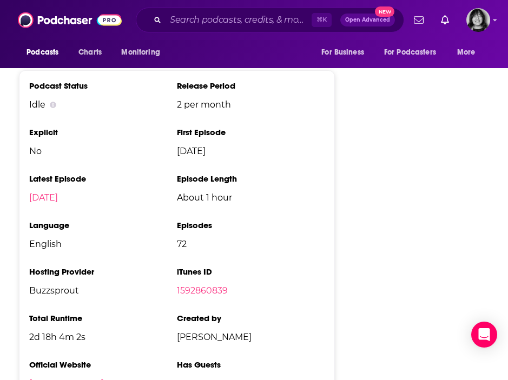
scroll to position [1258, 0]
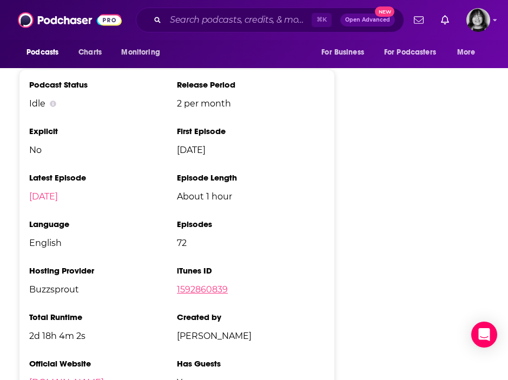
click at [204, 295] on link "1592860839" at bounding box center [202, 289] width 51 height 10
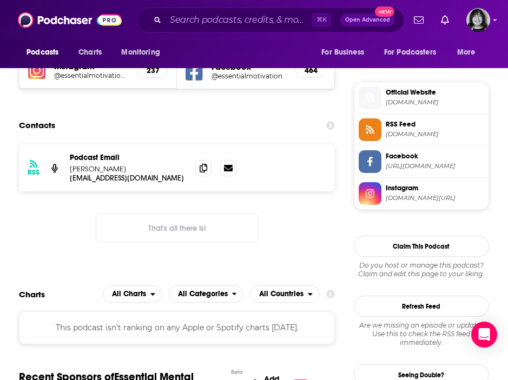
scroll to position [841, 0]
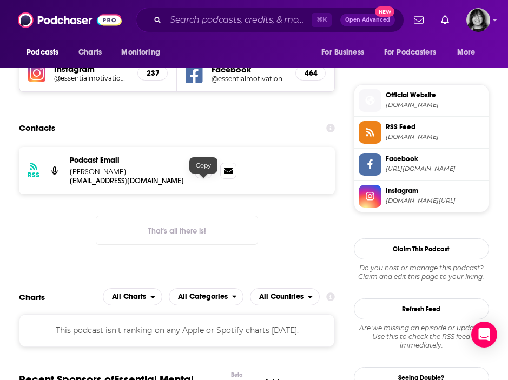
click at [203, 175] on icon at bounding box center [203, 170] width 8 height 9
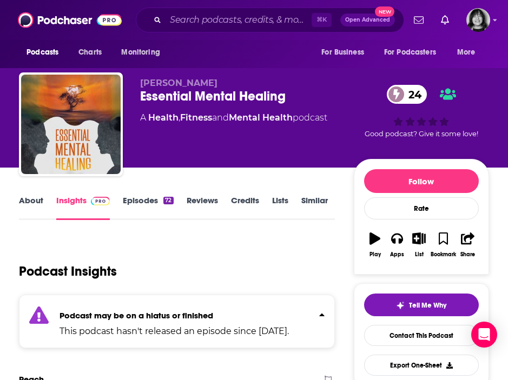
click at [196, 84] on span "[PERSON_NAME]" at bounding box center [178, 83] width 77 height 10
copy p "[PERSON_NAME]"
click at [33, 200] on link "About" at bounding box center [31, 207] width 24 height 25
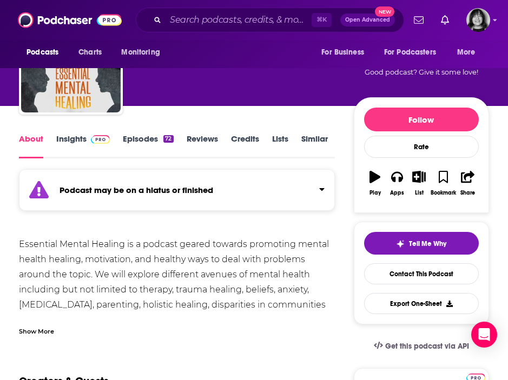
scroll to position [64, 0]
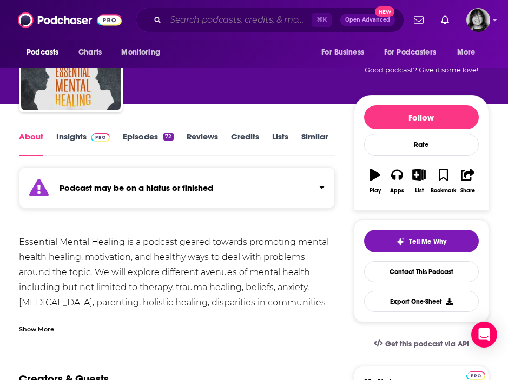
click at [199, 17] on input "Search podcasts, credits, & more..." at bounding box center [238, 19] width 146 height 17
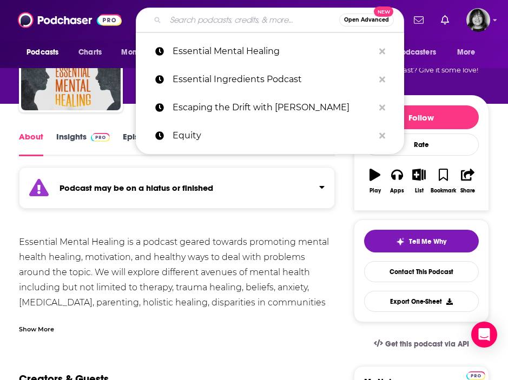
paste input "Essential Self-Care"
type input "Essential Self-Care"
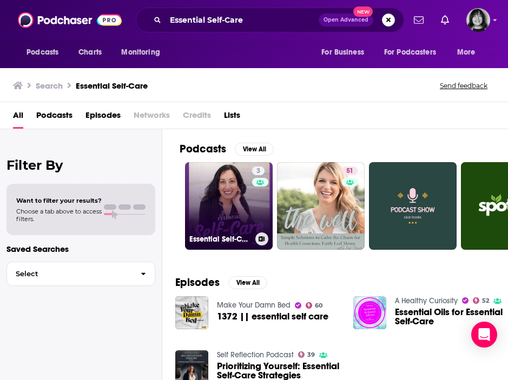
click at [208, 210] on link "3 Essential Self-Care" at bounding box center [229, 206] width 88 height 88
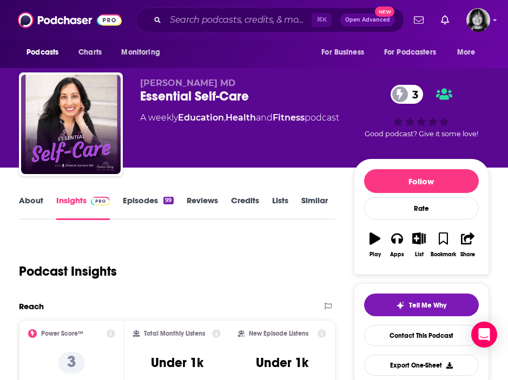
drag, startPoint x: 242, startPoint y: 83, endPoint x: 139, endPoint y: 84, distance: 102.2
click at [139, 84] on div "[PERSON_NAME] MD Essential Self-Care 3 A weekly Education , Health and Fitness …" at bounding box center [254, 126] width 470 height 108
copy span "[PERSON_NAME] MD"
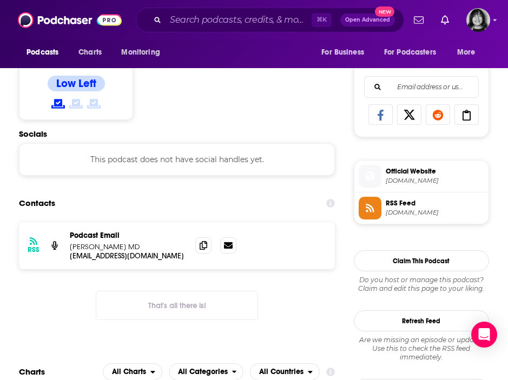
scroll to position [698, 0]
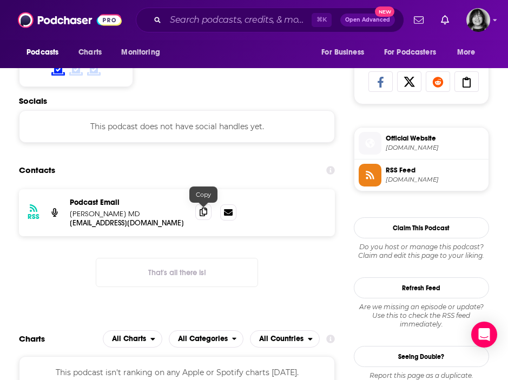
click at [200, 214] on icon at bounding box center [203, 212] width 8 height 9
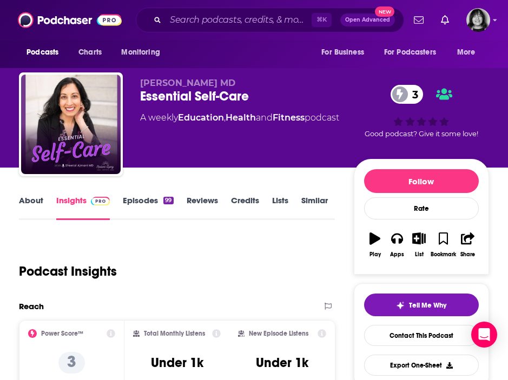
click at [31, 199] on link "About" at bounding box center [31, 207] width 24 height 25
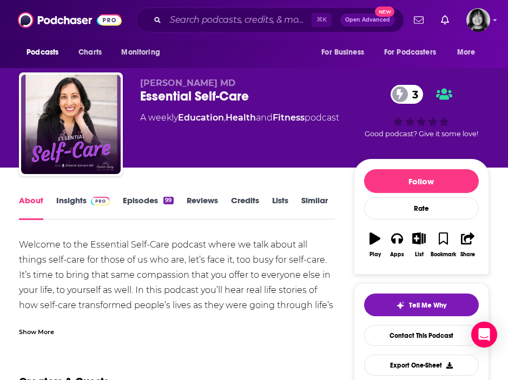
click at [43, 331] on div "Show More" at bounding box center [36, 331] width 35 height 10
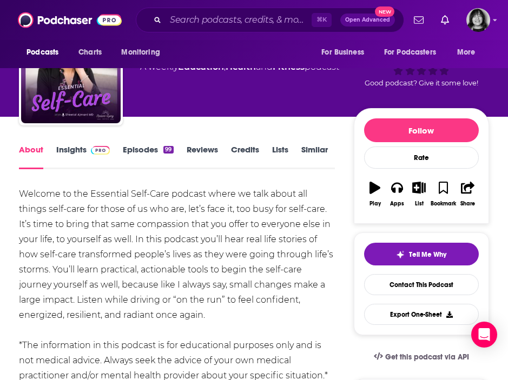
scroll to position [65, 0]
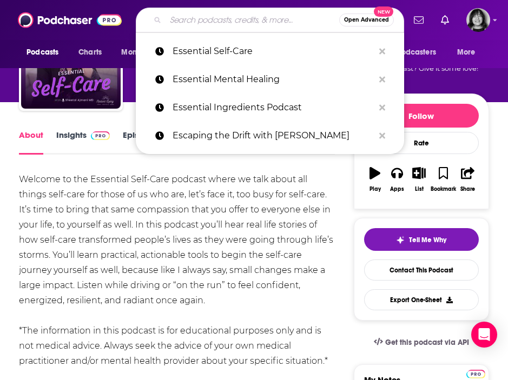
click at [190, 22] on input "Search podcasts, credits, & more..." at bounding box center [252, 19] width 174 height 17
paste input "Eventful Lives Podcast"
type input "Eventful Lives Podcast"
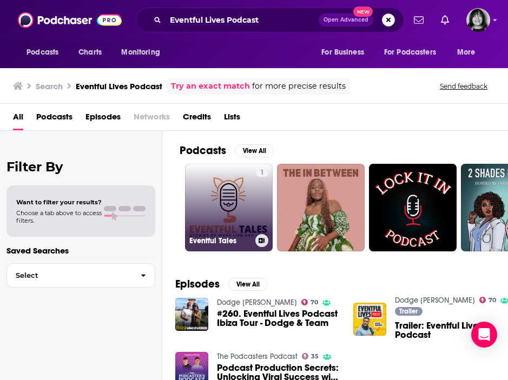
click at [222, 211] on link "1 Eventful Tales" at bounding box center [229, 208] width 88 height 88
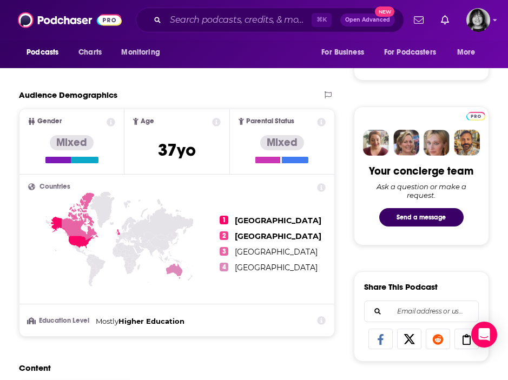
scroll to position [43, 0]
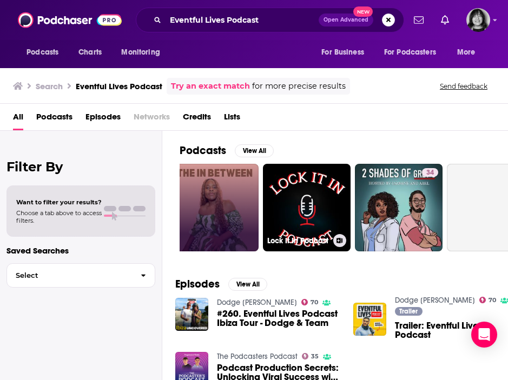
scroll to position [0, 111]
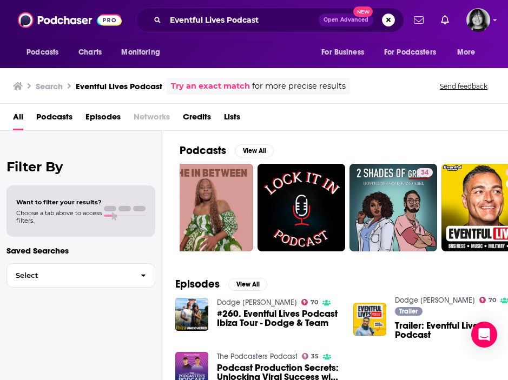
click at [234, 321] on span "#260. Eventful Lives Podcast Ibiza Tour - Dodge & Team" at bounding box center [278, 318] width 123 height 18
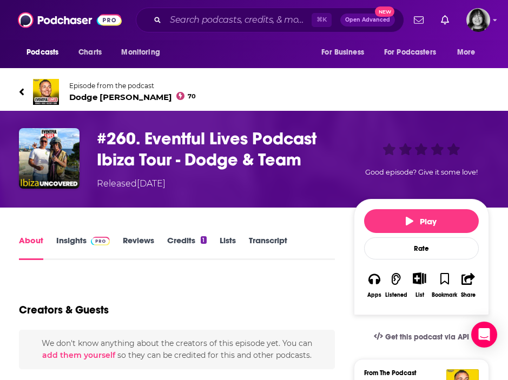
type input "[URL][DOMAIN_NAME][PERSON_NAME]"
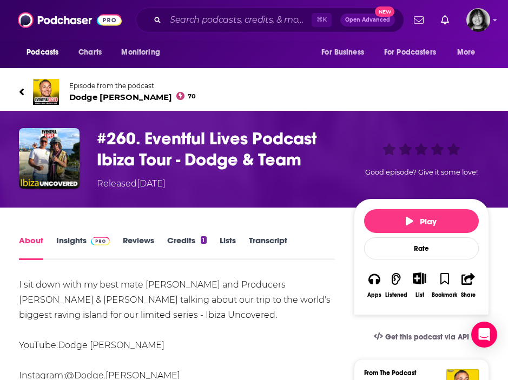
click at [35, 91] on img at bounding box center [46, 92] width 26 height 26
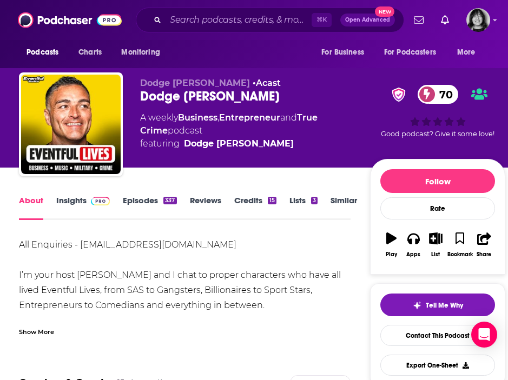
scroll to position [11, 0]
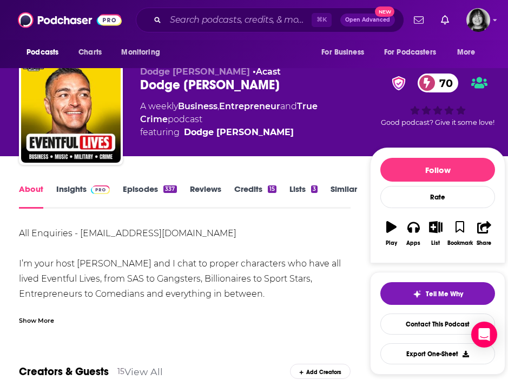
click at [70, 190] on link "Insights" at bounding box center [83, 196] width 54 height 25
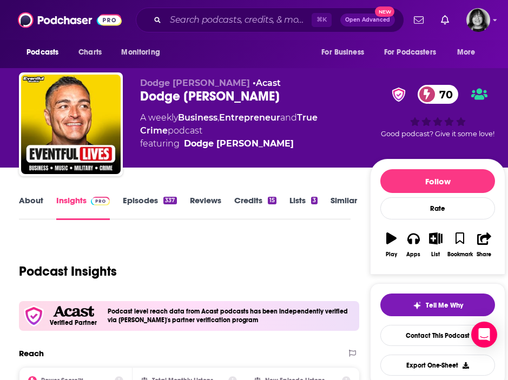
click at [29, 202] on link "About" at bounding box center [31, 207] width 24 height 25
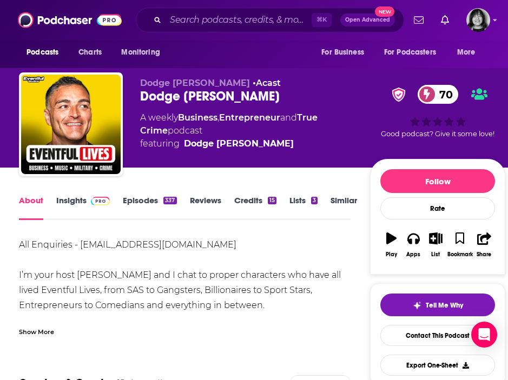
click at [35, 331] on div "Show More" at bounding box center [36, 331] width 35 height 10
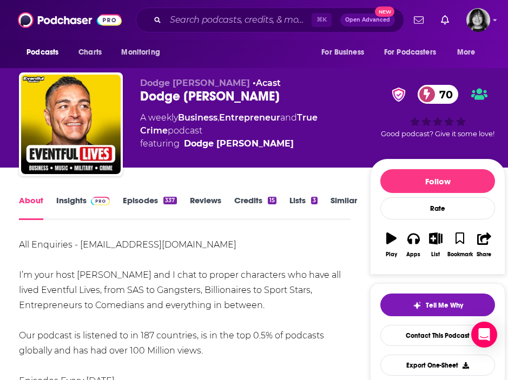
click at [75, 197] on link "Insights" at bounding box center [83, 207] width 54 height 25
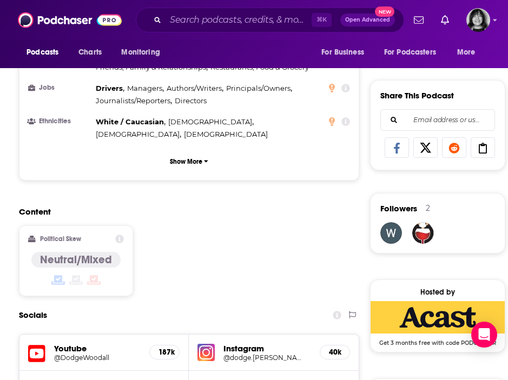
scroll to position [765, 0]
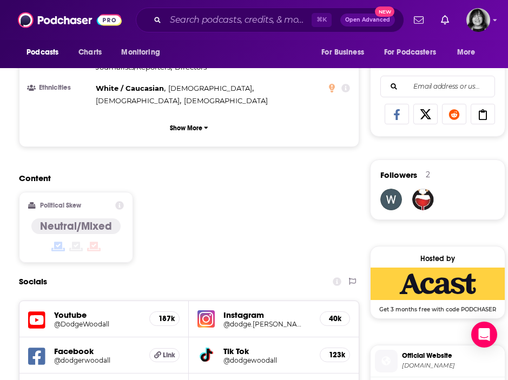
click at [80, 320] on h5 "@DodgeWoodall" at bounding box center [93, 324] width 78 height 8
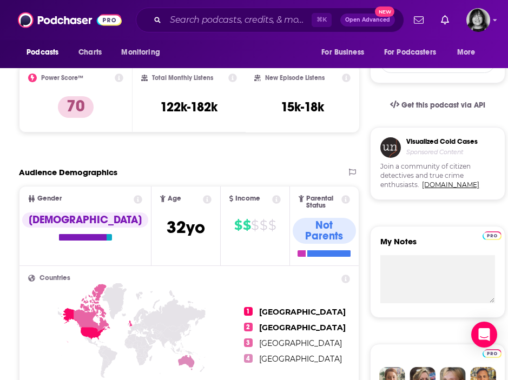
scroll to position [0, 0]
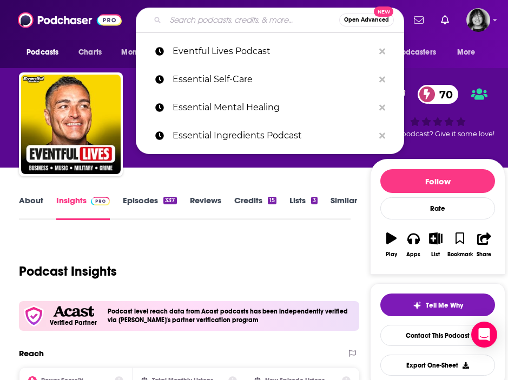
click at [200, 16] on input "Search podcasts, credits, & more..." at bounding box center [252, 19] width 174 height 17
paste input "Everything Happens"
type input "Everything Happens"
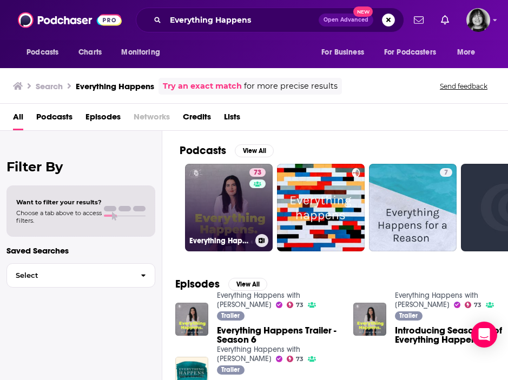
click at [210, 222] on link "73 Everything Happens with [PERSON_NAME]" at bounding box center [229, 208] width 88 height 88
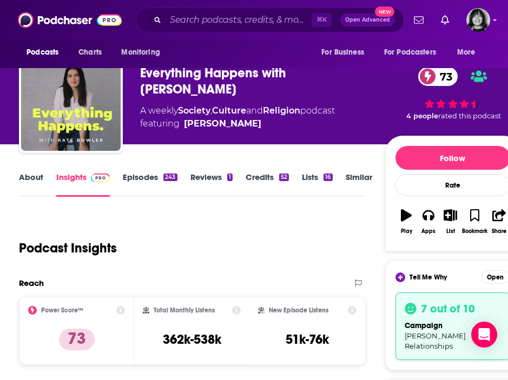
scroll to position [23, 0]
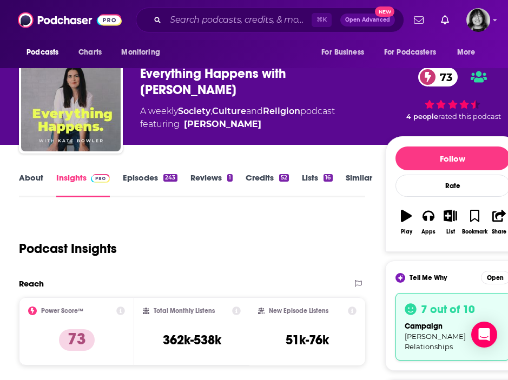
click at [201, 1] on div "Podcasts Charts Monitoring ⌘ K Open Advanced New For Business For Podcasters Mo…" at bounding box center [254, 20] width 508 height 40
click at [226, 77] on div "Everything Happens with [PERSON_NAME] 73" at bounding box center [262, 81] width 244 height 32
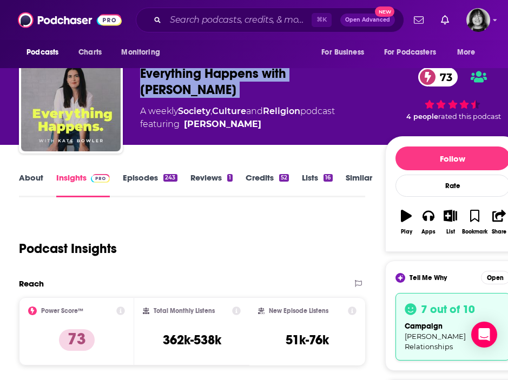
click at [226, 77] on div "Everything Happens with [PERSON_NAME] 73" at bounding box center [262, 81] width 244 height 32
copy div "Everything Happens with [PERSON_NAME] 73"
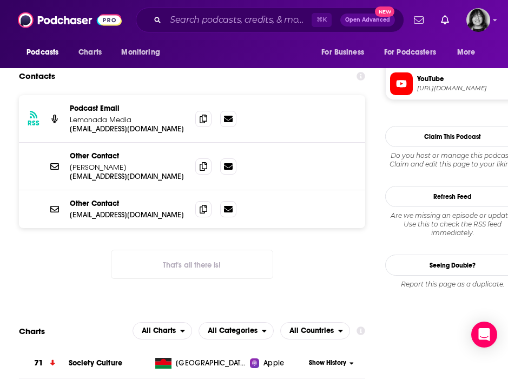
scroll to position [1026, 0]
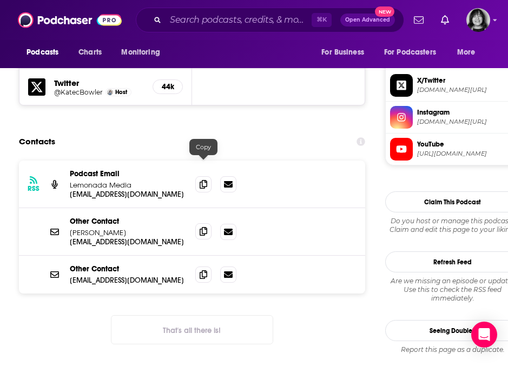
click at [201, 227] on icon at bounding box center [203, 231] width 8 height 9
click at [205, 270] on icon at bounding box center [203, 274] width 8 height 9
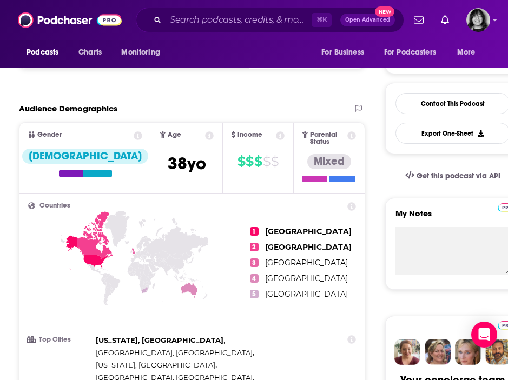
scroll to position [0, 0]
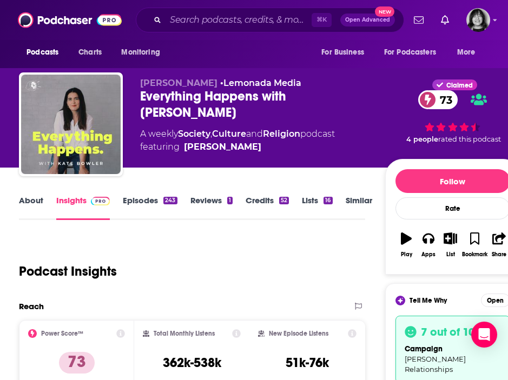
click at [32, 202] on link "About" at bounding box center [31, 207] width 24 height 25
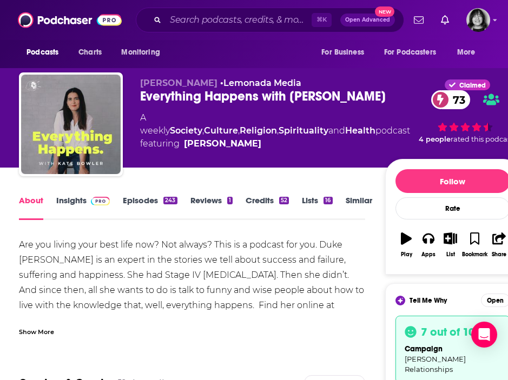
scroll to position [18, 0]
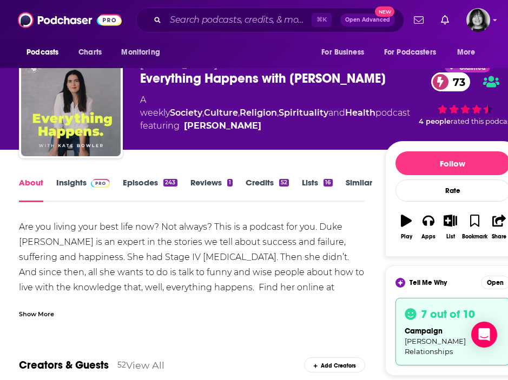
click at [31, 314] on div "Show More" at bounding box center [36, 313] width 35 height 10
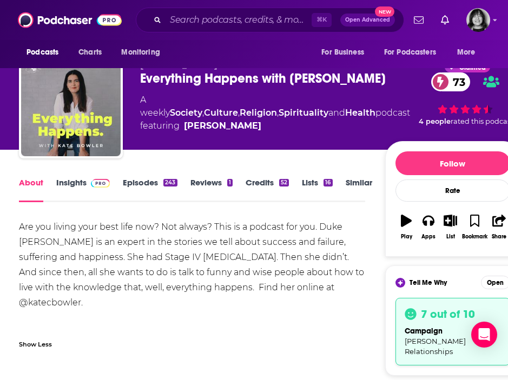
scroll to position [22, 0]
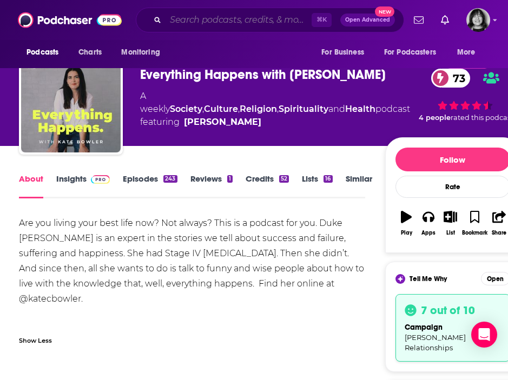
click at [201, 16] on input "Search podcasts, credits, & more..." at bounding box center [238, 19] width 146 height 17
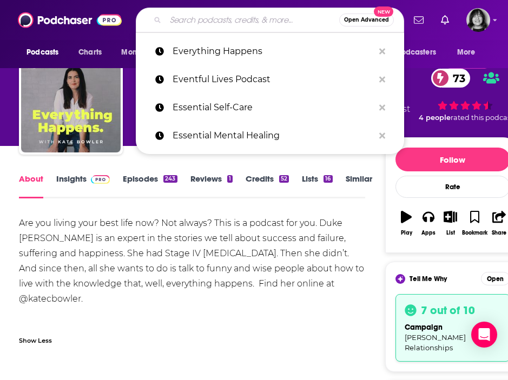
paste input "Financial Times' Behind the Money"
type input "Financial Times' Behind the Money"
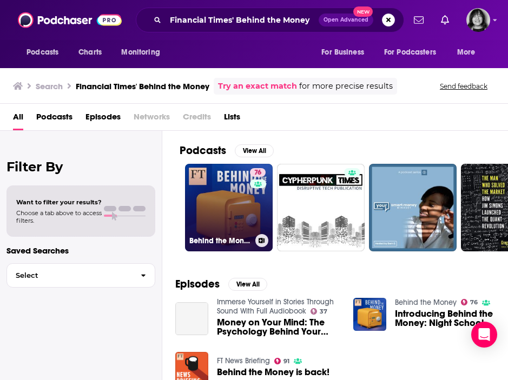
click at [239, 186] on link "76 Behind the Money" at bounding box center [229, 208] width 88 height 88
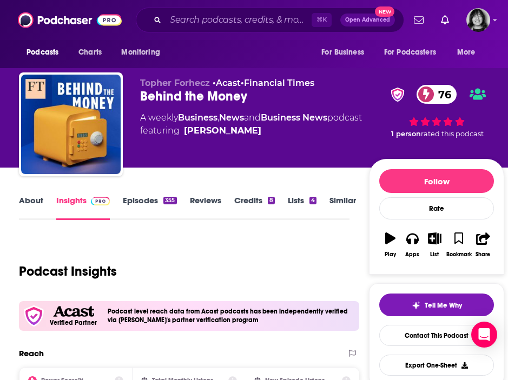
click at [28, 204] on link "About" at bounding box center [31, 207] width 24 height 25
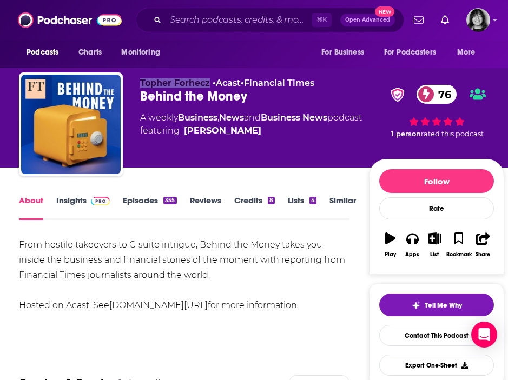
drag, startPoint x: 210, startPoint y: 81, endPoint x: 127, endPoint y: 82, distance: 82.7
click at [127, 82] on div "Topher Forhecz • Acast • Financial Times Behind the Money 76 A weekly Business …" at bounding box center [261, 126] width 485 height 108
copy span "Topher Forhecz"
click at [79, 203] on link "Insights" at bounding box center [83, 207] width 54 height 25
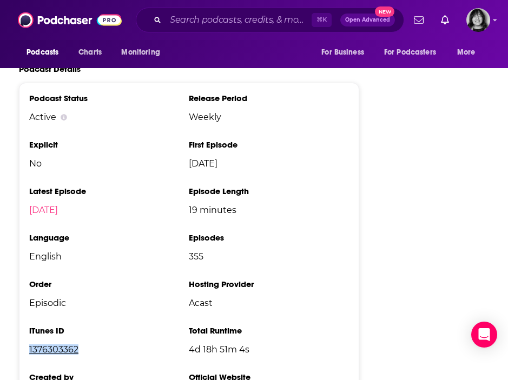
scroll to position [2193, 0]
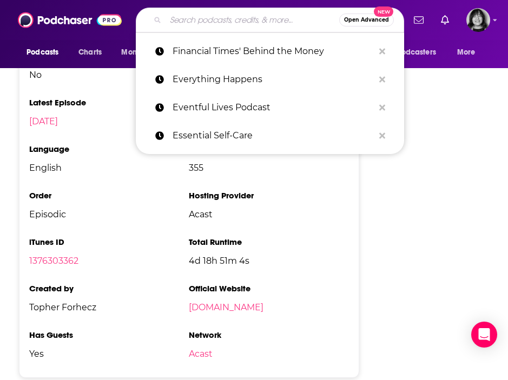
click at [208, 21] on input "Search podcasts, credits, & more..." at bounding box center [252, 19] width 174 height 17
paste input "Find My Catalyst Podcast"
type input "Find My Catalyst Podcast"
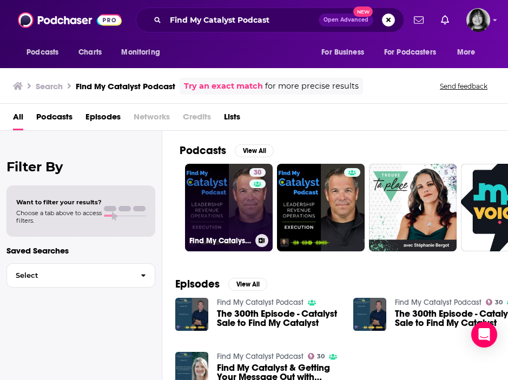
click at [223, 209] on link "30 Find My Catalyst Podcast" at bounding box center [229, 208] width 88 height 88
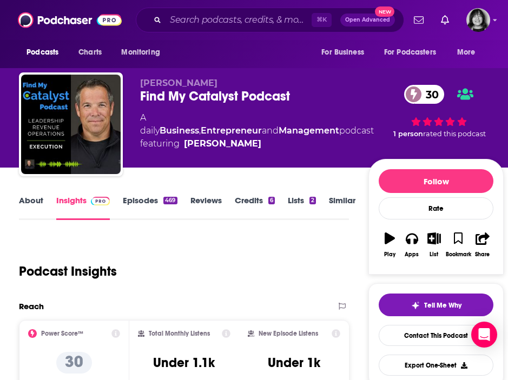
click at [29, 201] on link "About" at bounding box center [31, 207] width 24 height 25
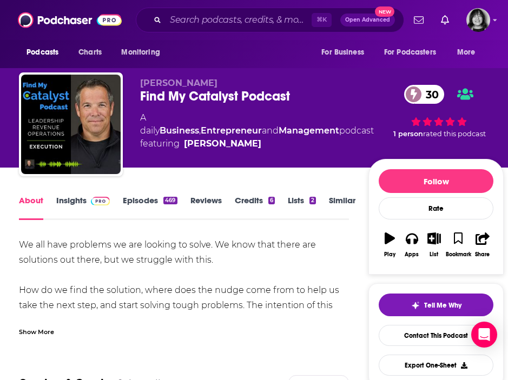
click at [24, 333] on div "Show More" at bounding box center [36, 331] width 35 height 10
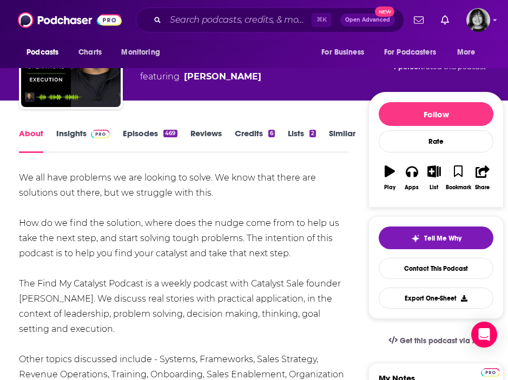
scroll to position [64, 0]
